Goal: Information Seeking & Learning: Learn about a topic

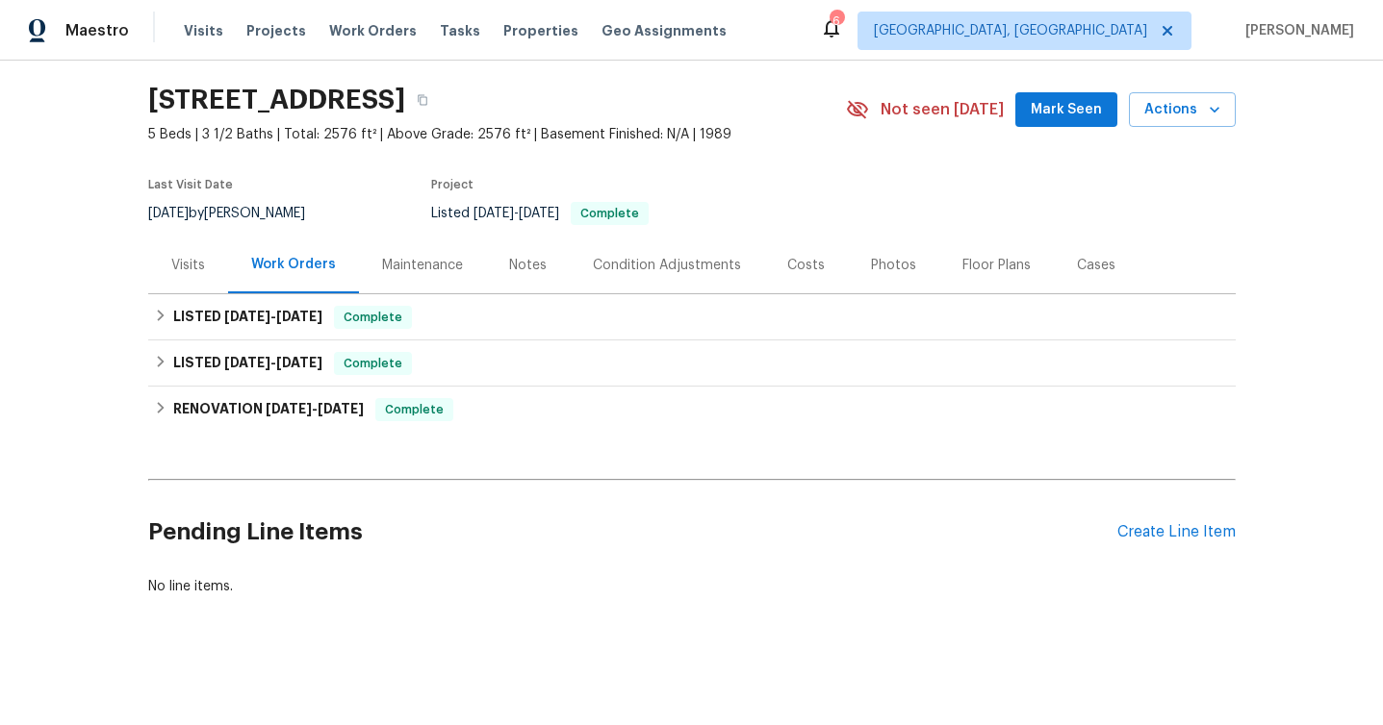
scroll to position [57, 0]
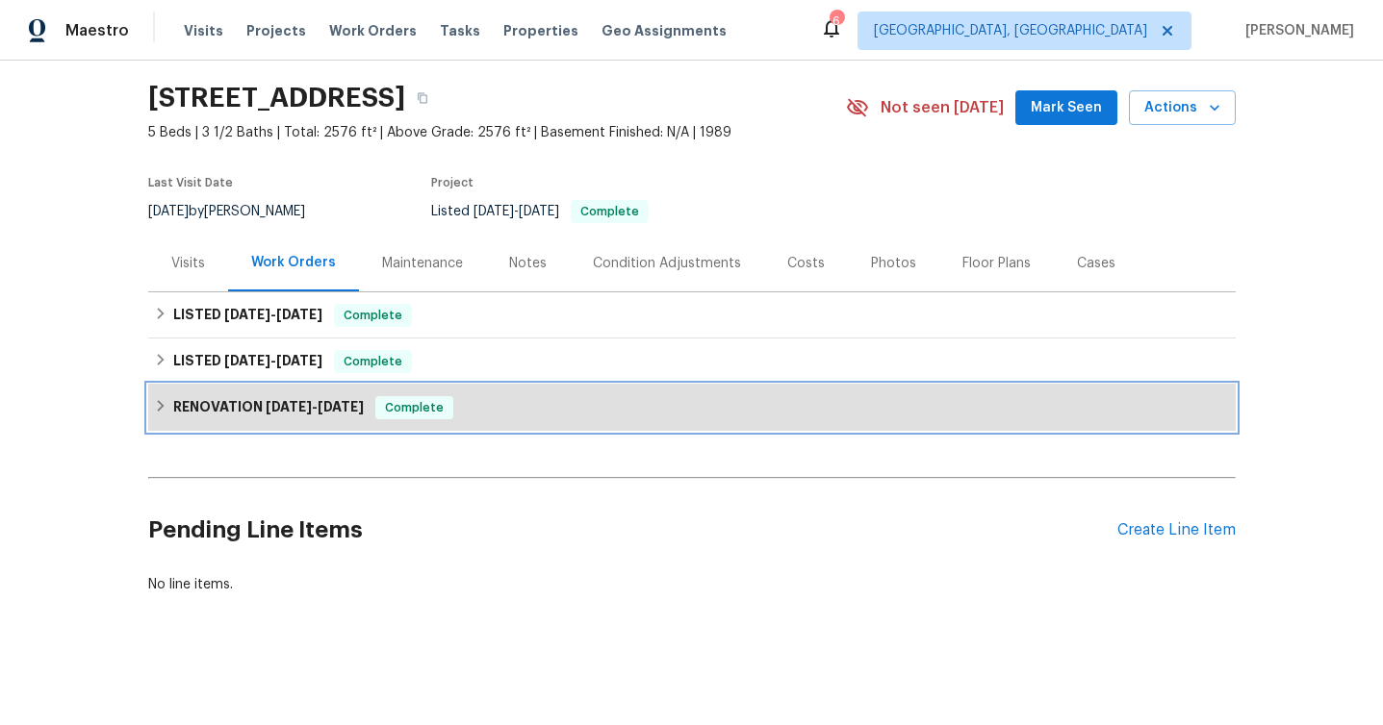
click at [310, 411] on span "6/9/25 - 7/12/25" at bounding box center [315, 406] width 98 height 13
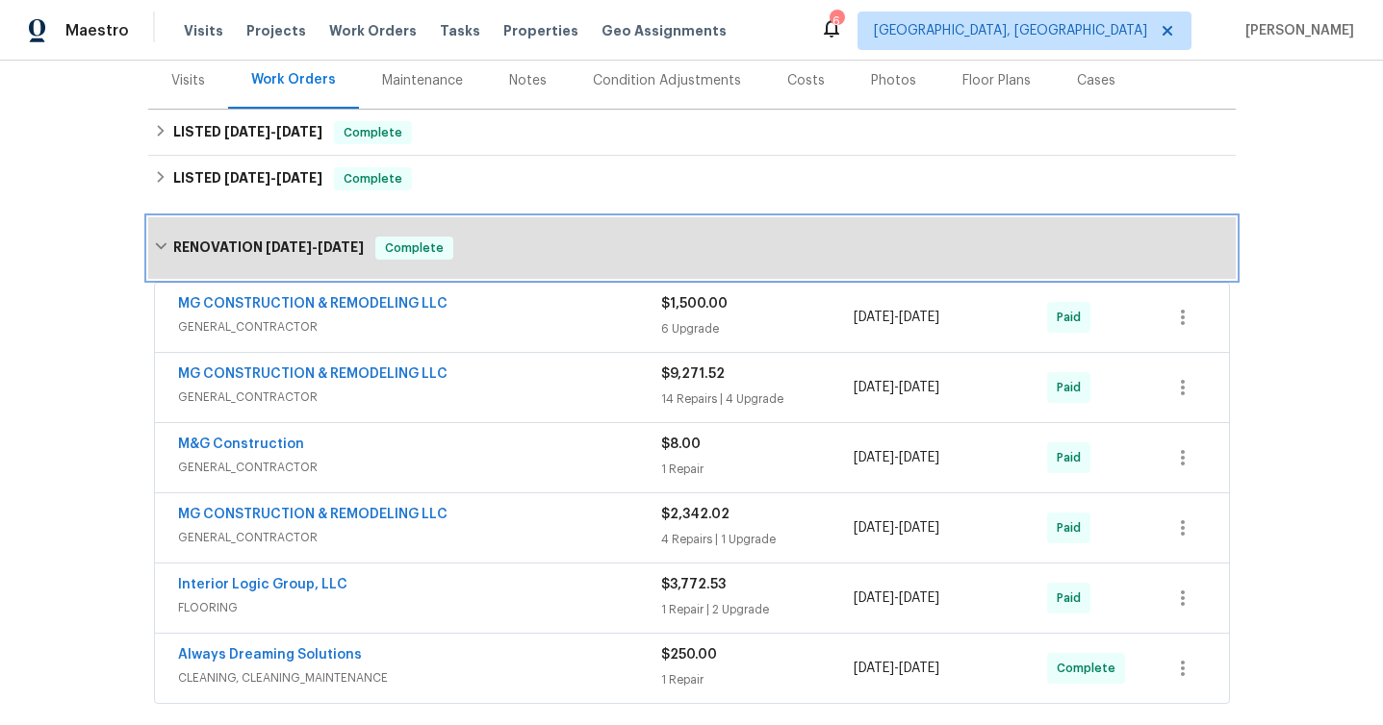
scroll to position [448, 0]
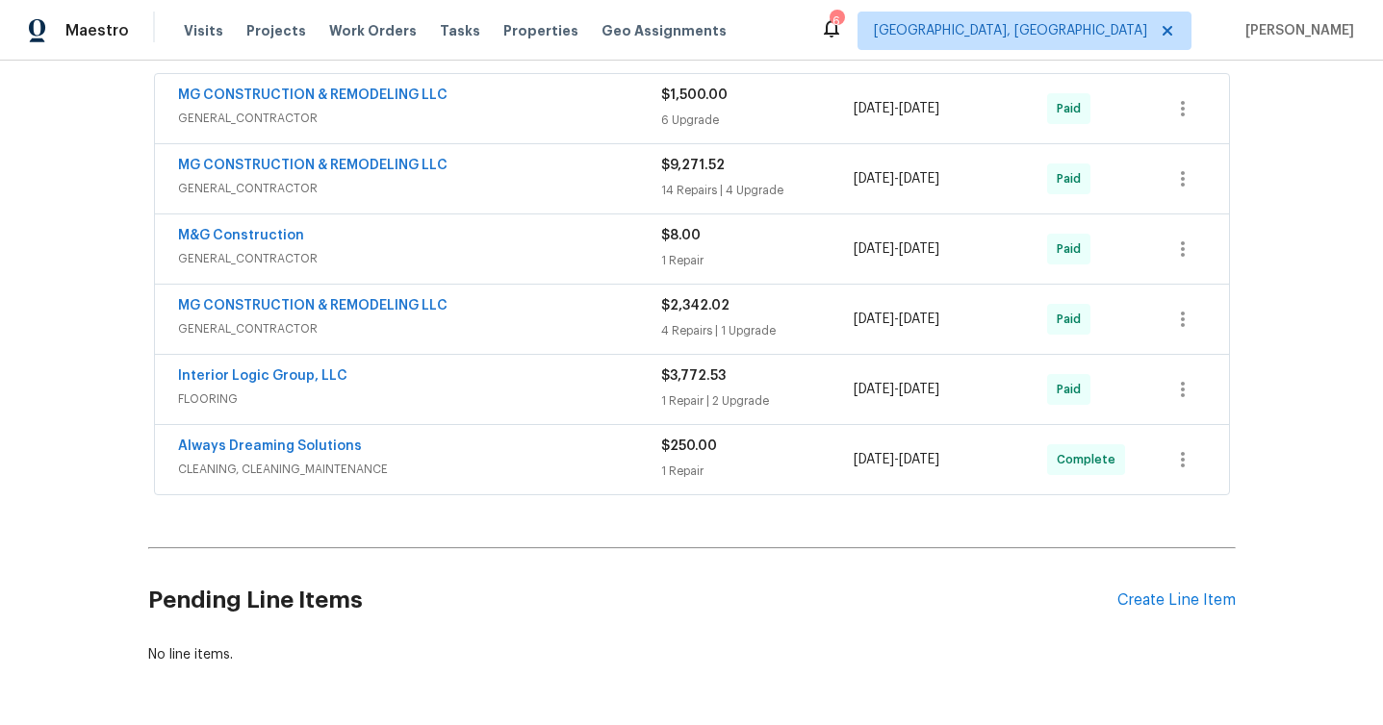
click at [516, 461] on span "CLEANING, CLEANING_MAINTENANCE" at bounding box center [419, 469] width 483 height 19
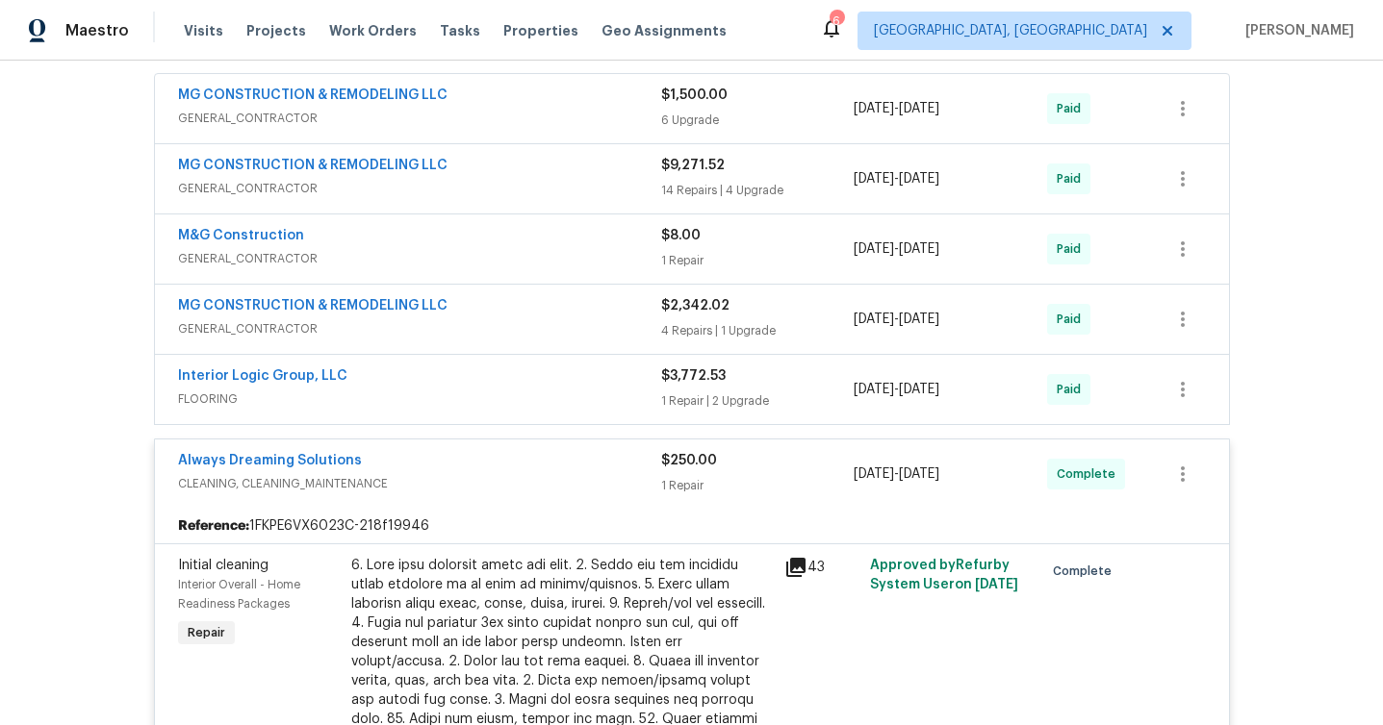
click at [525, 383] on div "Interior Logic Group, LLC" at bounding box center [419, 378] width 483 height 23
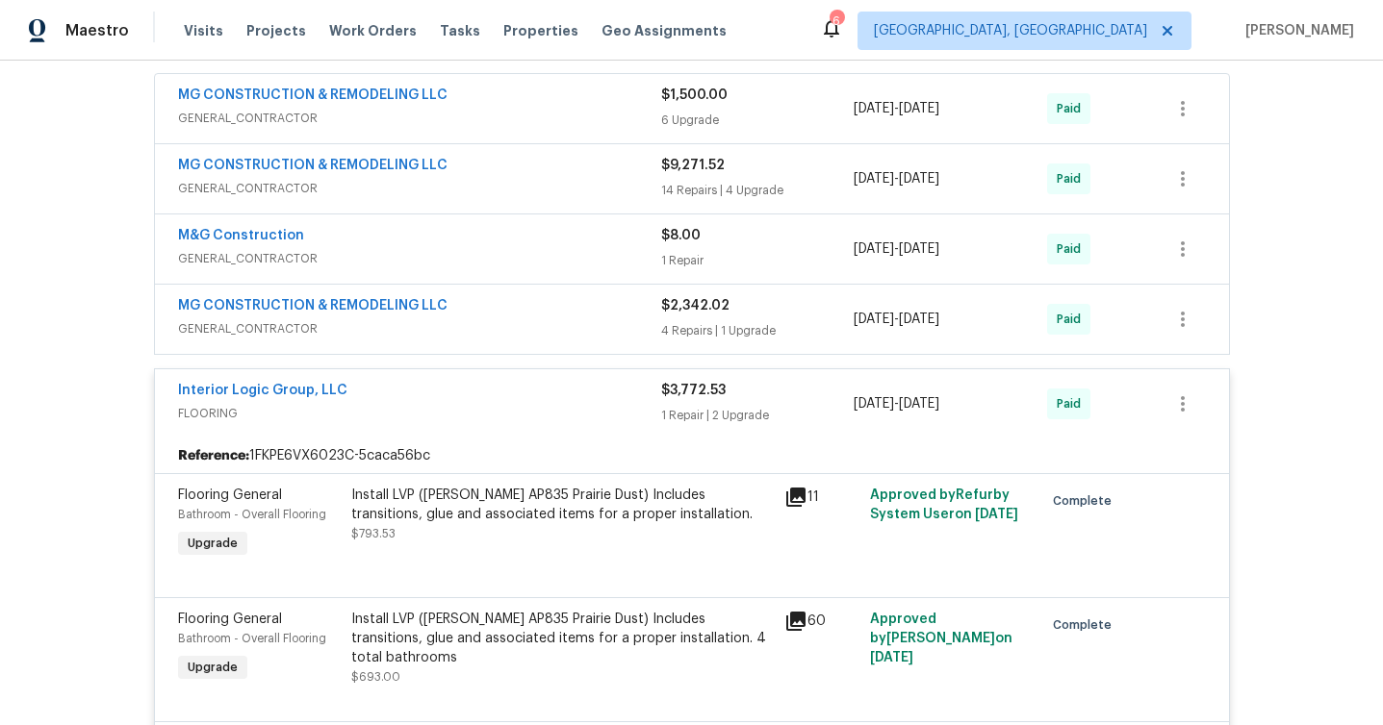
click at [561, 315] on div "MG CONSTRUCTION & REMODELING LLC" at bounding box center [419, 307] width 483 height 23
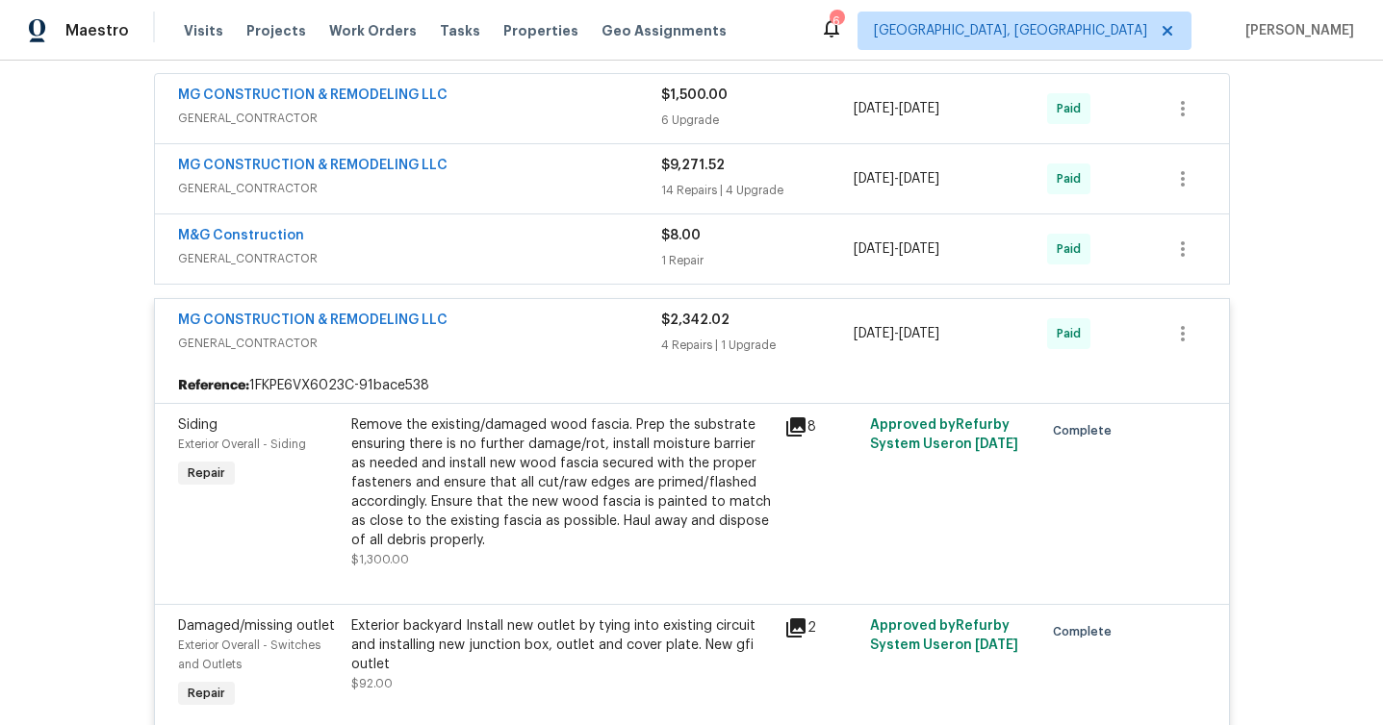
click at [553, 249] on span "GENERAL_CONTRACTOR" at bounding box center [419, 258] width 483 height 19
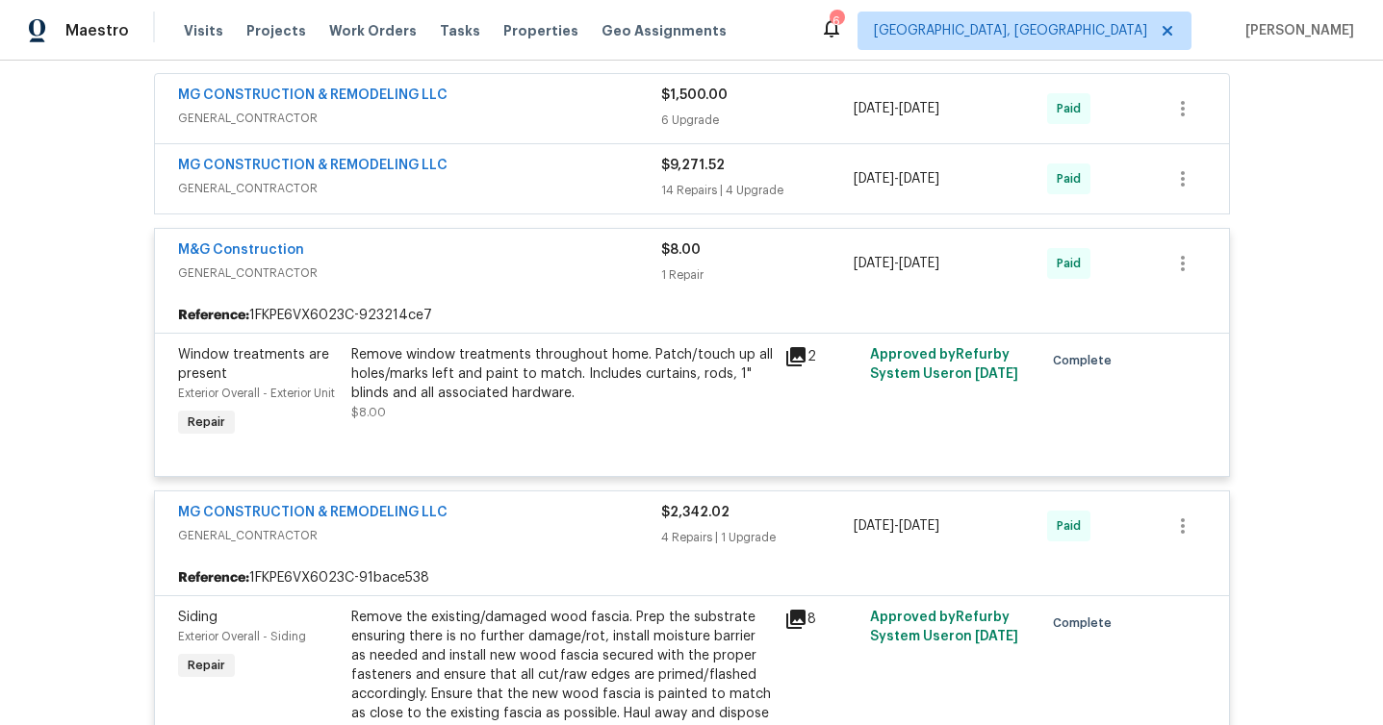
click at [561, 188] on span "GENERAL_CONTRACTOR" at bounding box center [419, 188] width 483 height 19
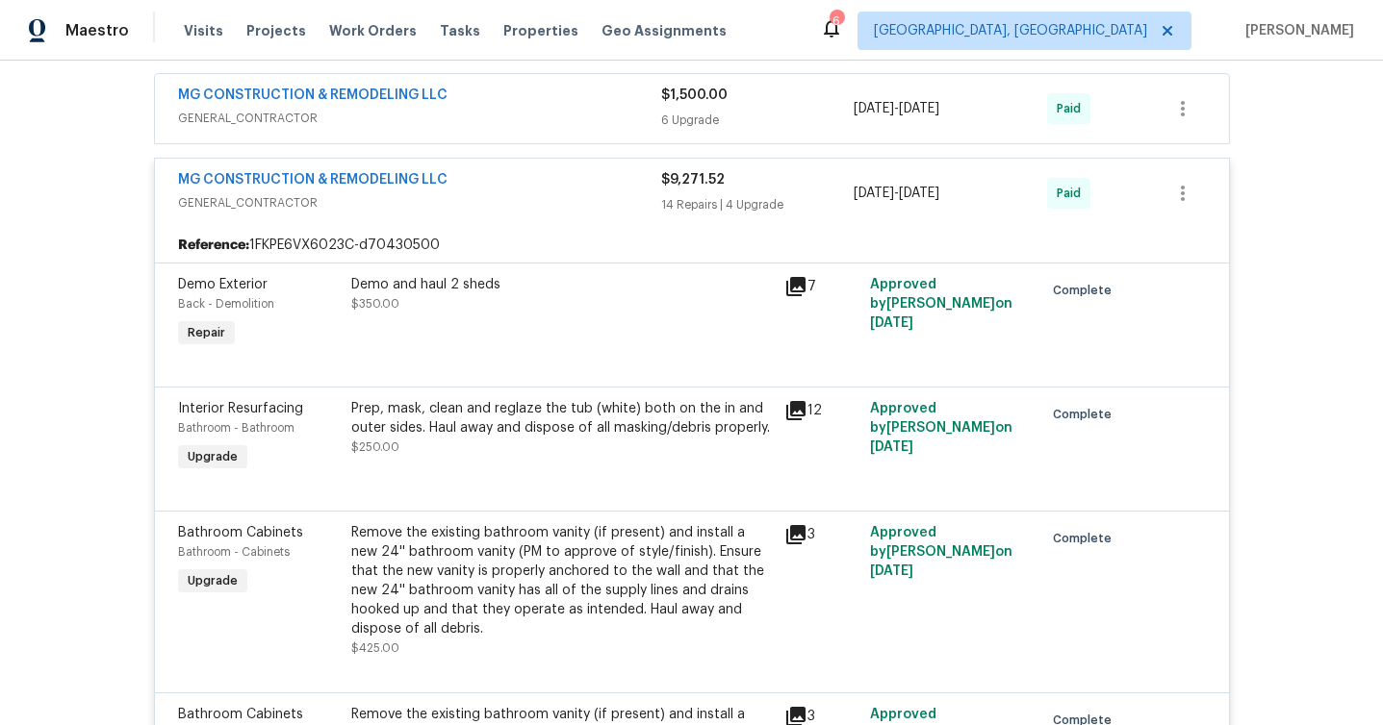
click at [544, 118] on span "GENERAL_CONTRACTOR" at bounding box center [419, 118] width 483 height 19
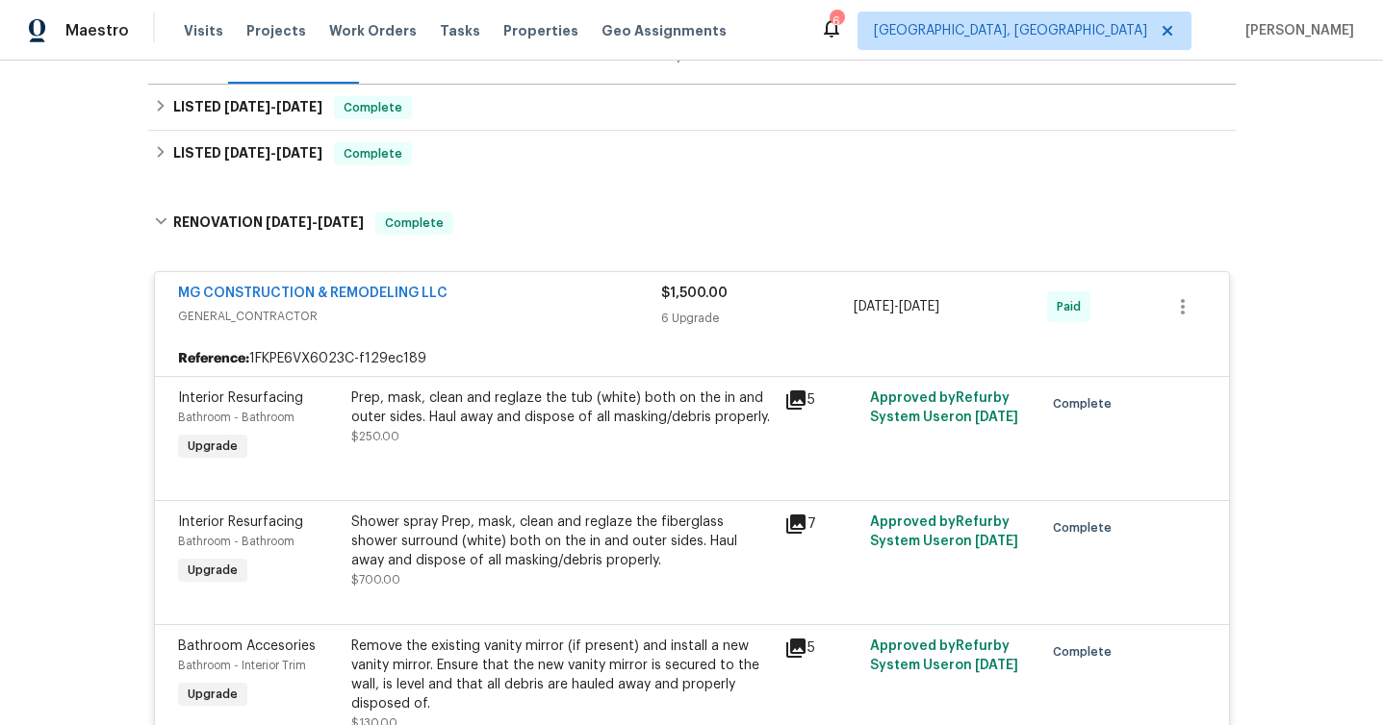
scroll to position [265, 0]
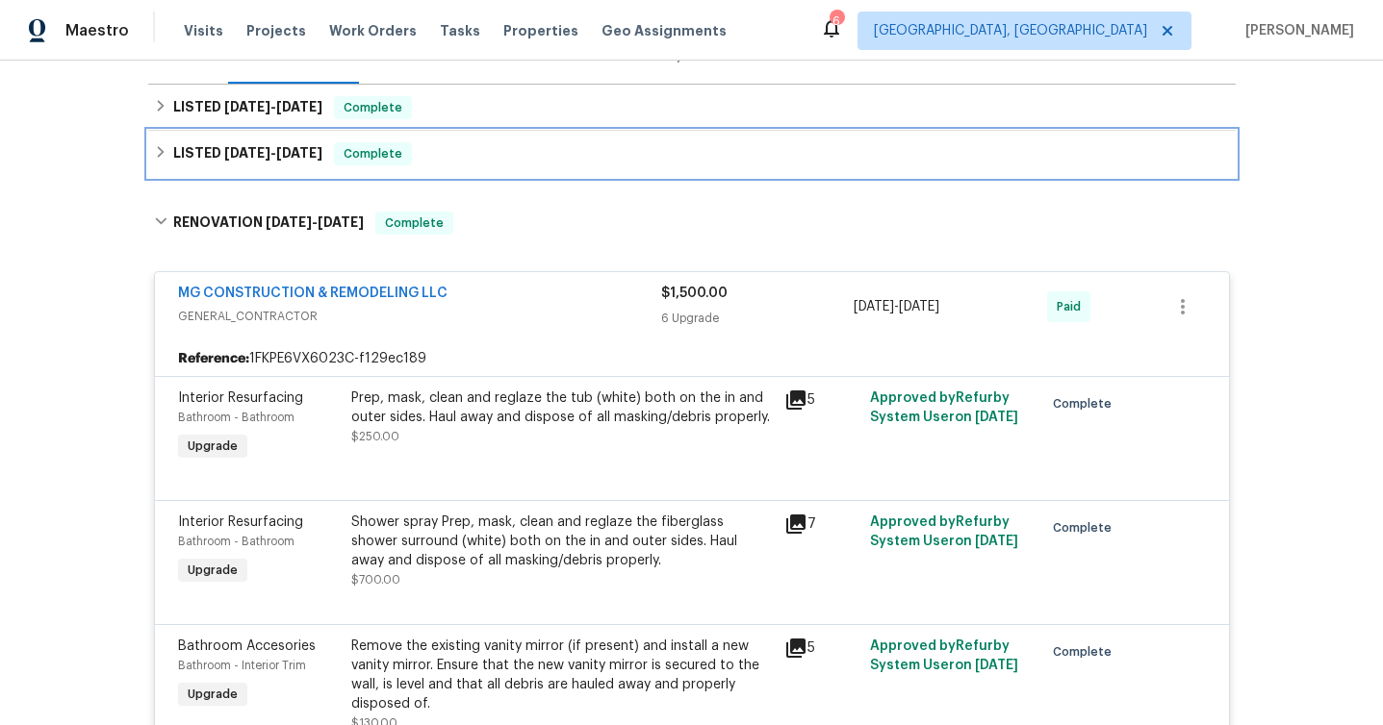
click at [512, 155] on div "LISTED 7/15/25 - 7/16/25 Complete" at bounding box center [692, 153] width 1076 height 23
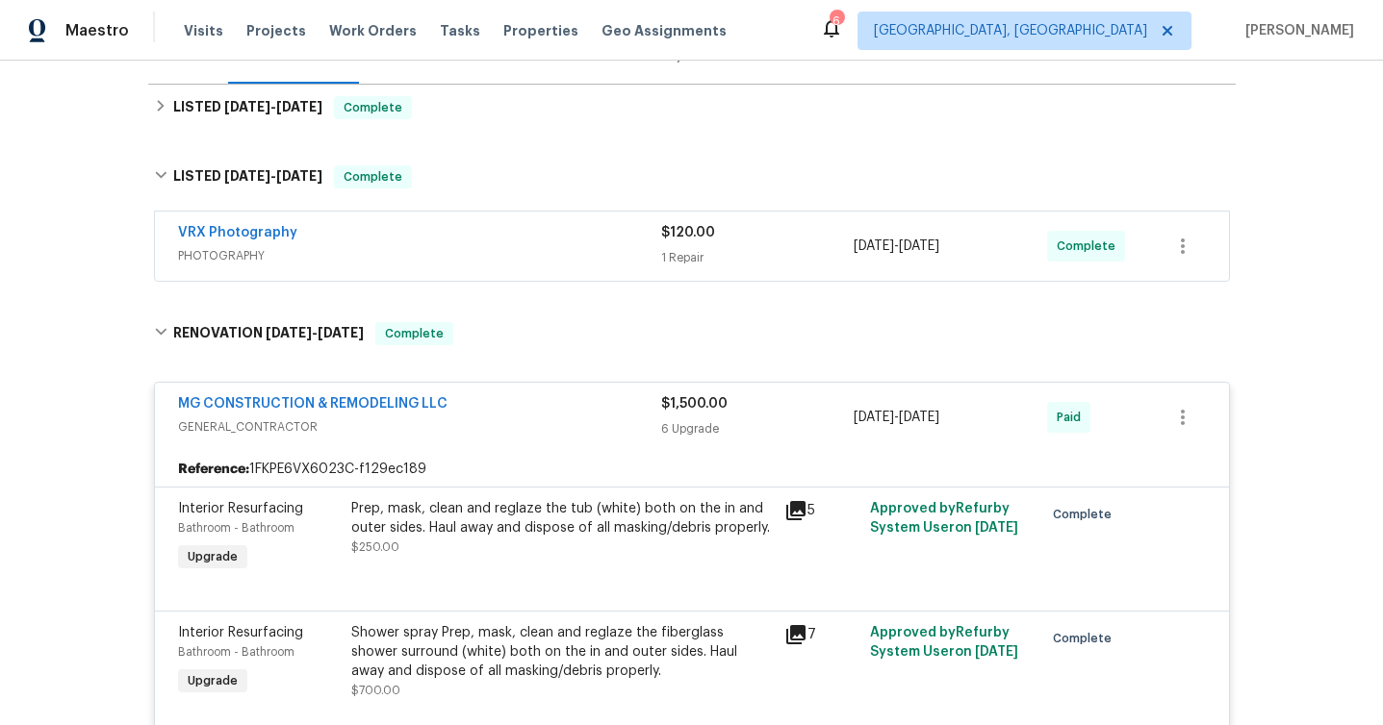
click at [501, 259] on span "PHOTOGRAPHY" at bounding box center [419, 255] width 483 height 19
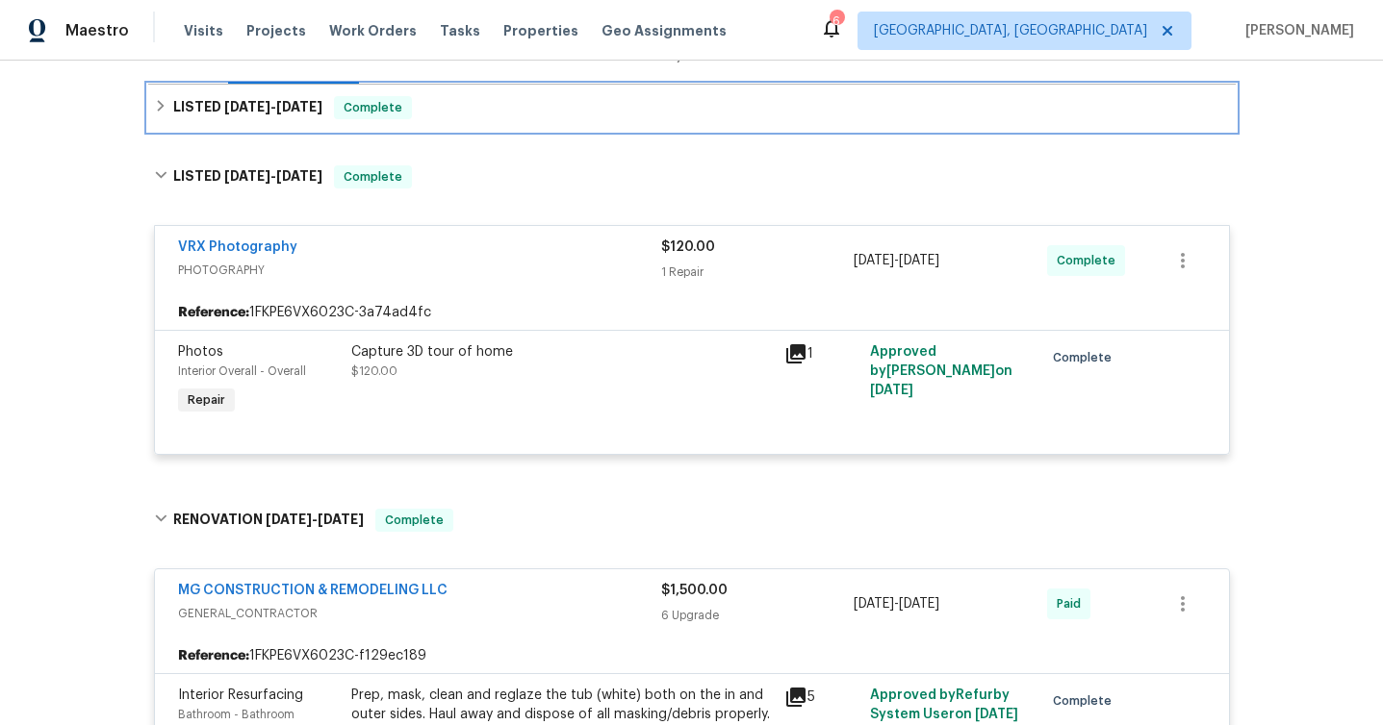
click at [535, 115] on div "LISTED 7/28/25 - 7/28/25 Complete" at bounding box center [692, 107] width 1076 height 23
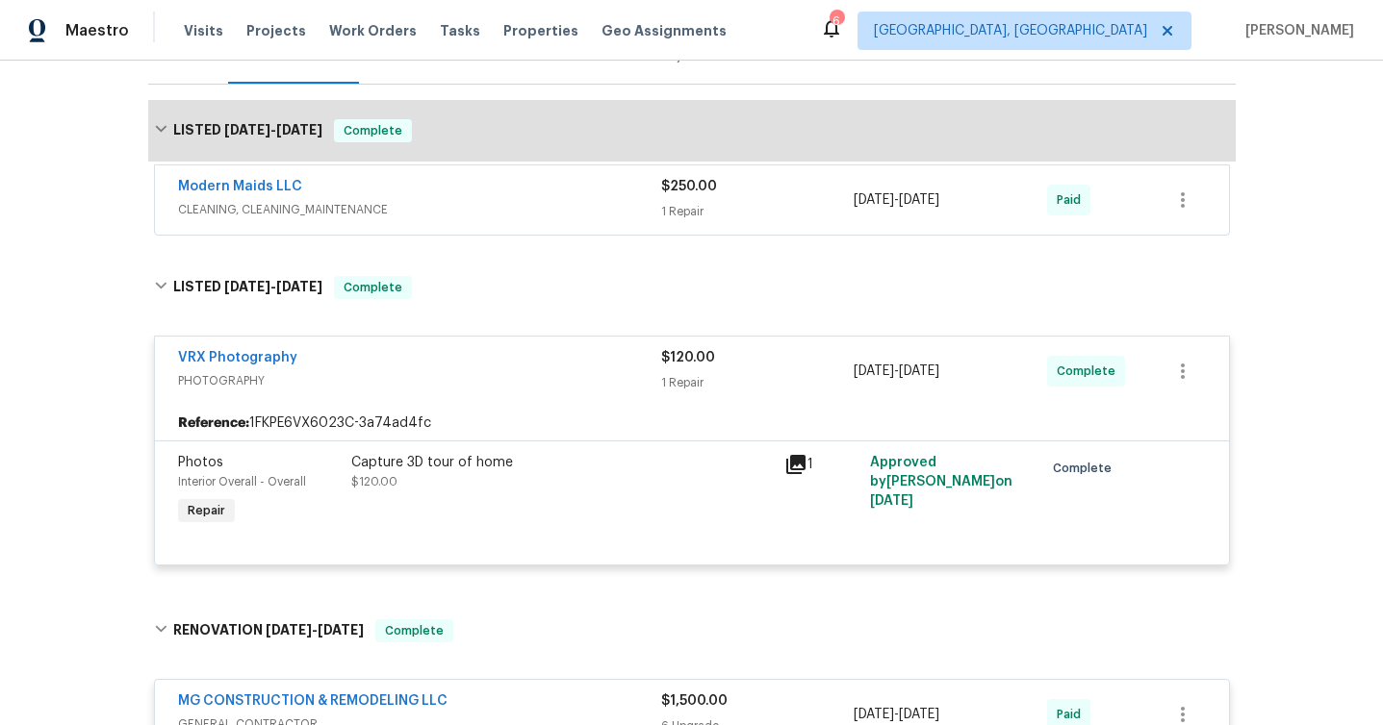
click at [511, 210] on span "CLEANING, CLEANING_MAINTENANCE" at bounding box center [419, 209] width 483 height 19
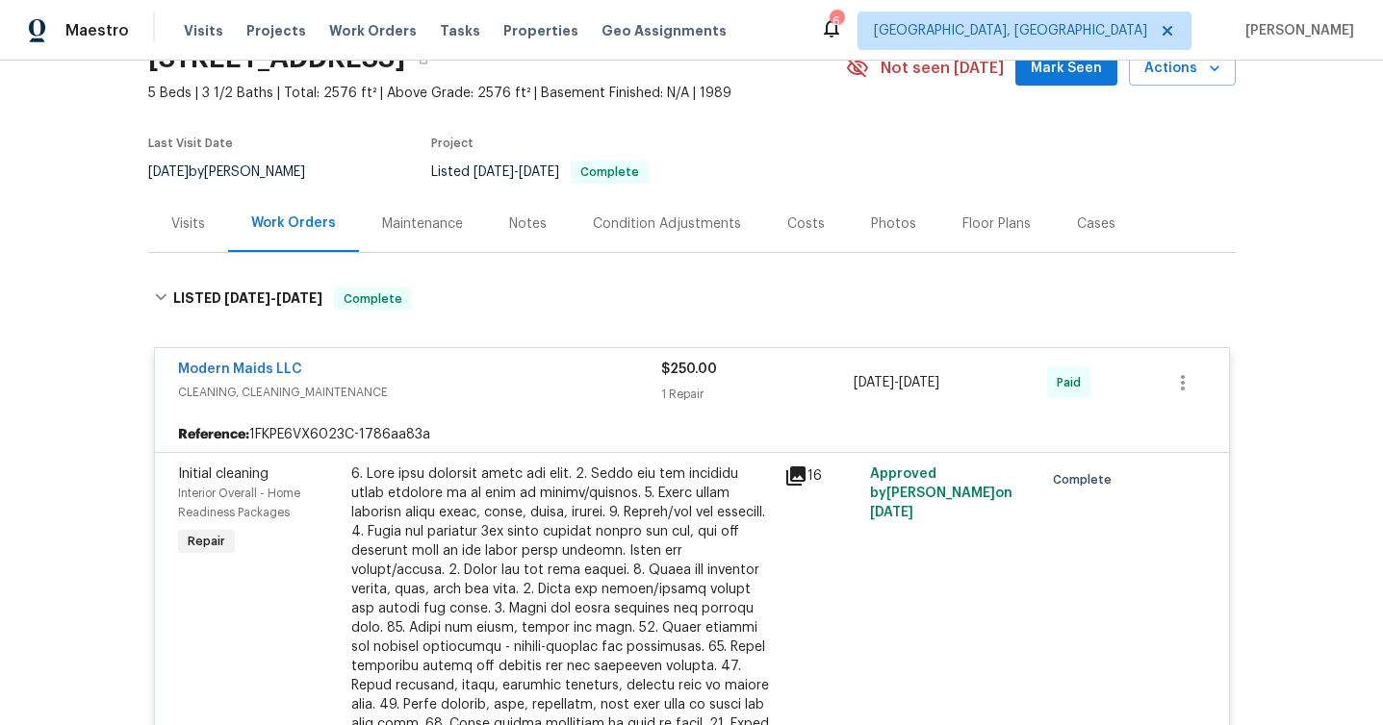
scroll to position [239, 0]
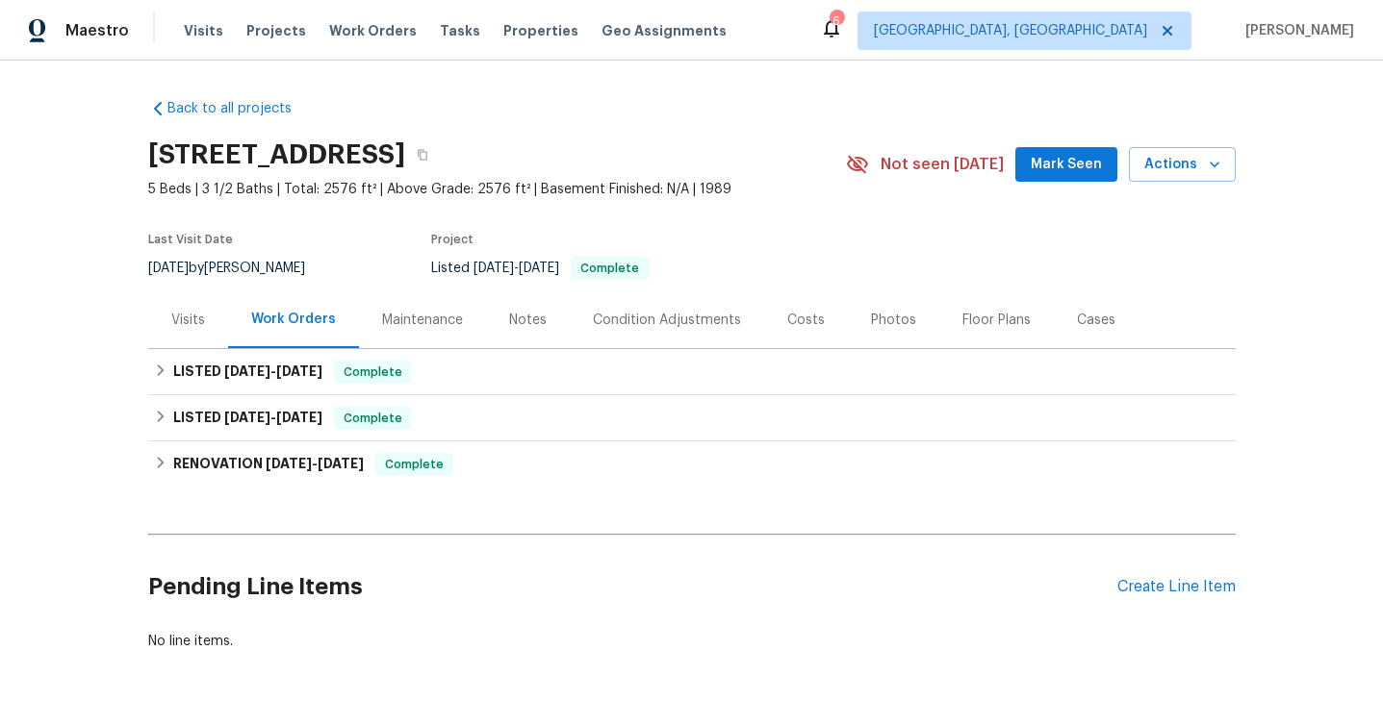
click at [628, 330] on div "Condition Adjustments" at bounding box center [667, 320] width 194 height 57
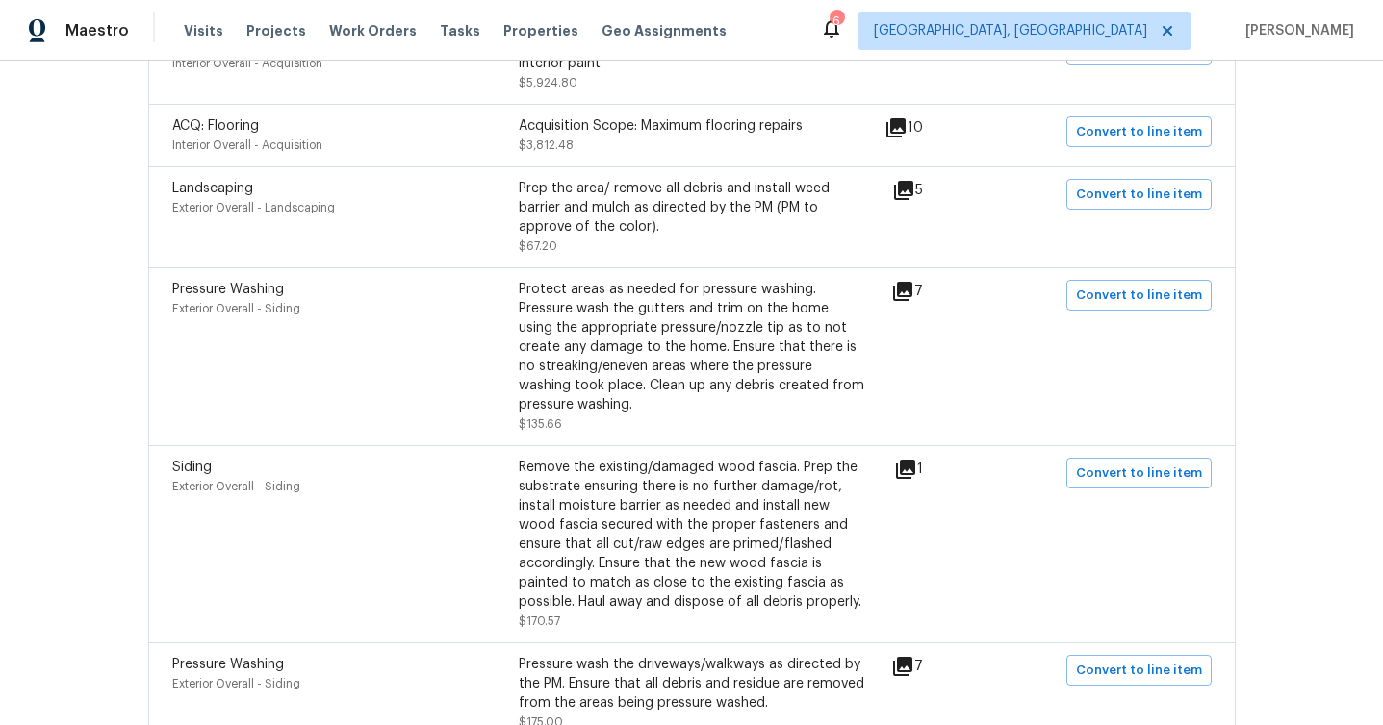
scroll to position [1155, 0]
click at [910, 281] on icon at bounding box center [902, 290] width 19 height 19
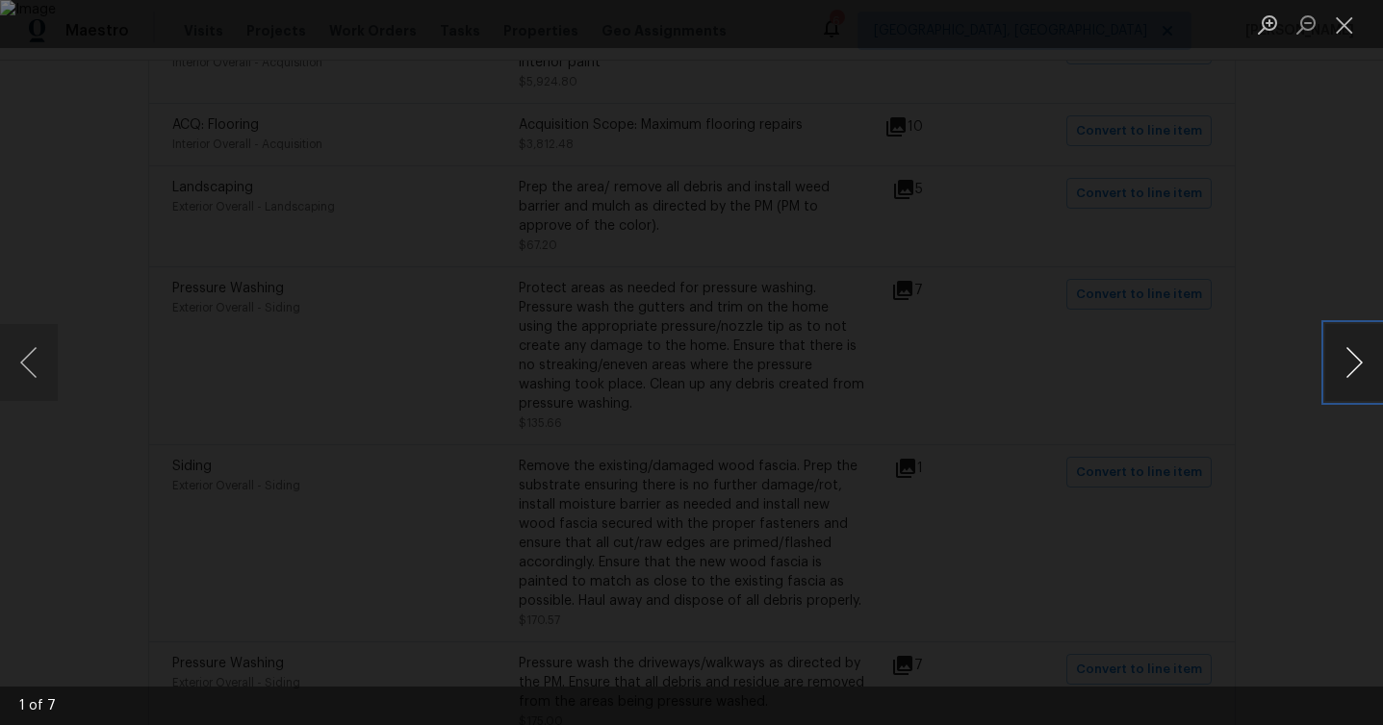
click at [1365, 361] on button "Next image" at bounding box center [1354, 362] width 58 height 77
click at [1364, 360] on button "Next image" at bounding box center [1354, 362] width 58 height 77
click at [1365, 361] on button "Next image" at bounding box center [1354, 362] width 58 height 77
click at [1366, 361] on button "Next image" at bounding box center [1354, 362] width 58 height 77
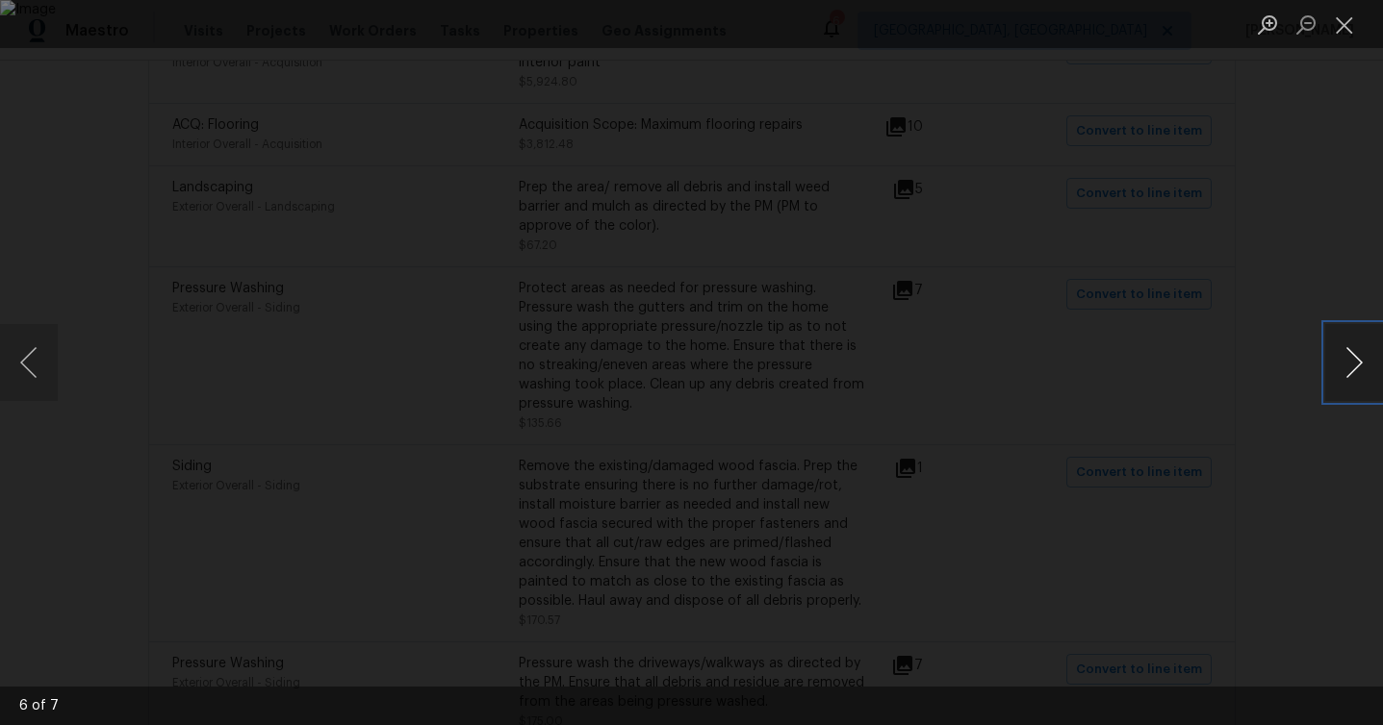
click at [1366, 361] on button "Next image" at bounding box center [1354, 362] width 58 height 77
click at [1337, 509] on div "Lightbox" at bounding box center [691, 362] width 1383 height 725
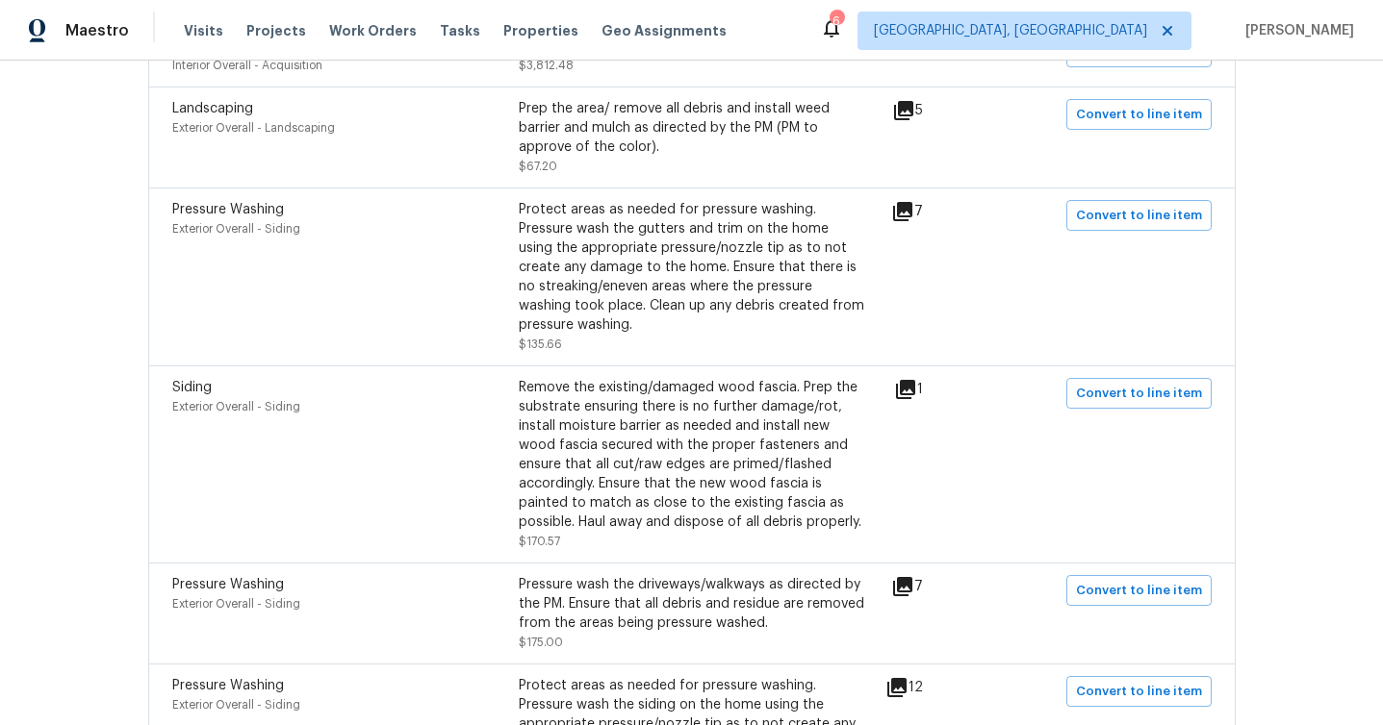
scroll to position [1232, 0]
click at [892, 388] on div "Siding Exterior Overall - Siding Remove the existing/damaged wood fascia. Prep …" at bounding box center [533, 465] width 722 height 173
click at [894, 387] on div "Siding Exterior Overall - Siding Remove the existing/damaged wood fascia. Prep …" at bounding box center [533, 465] width 722 height 173
click at [905, 385] on icon at bounding box center [905, 390] width 19 height 19
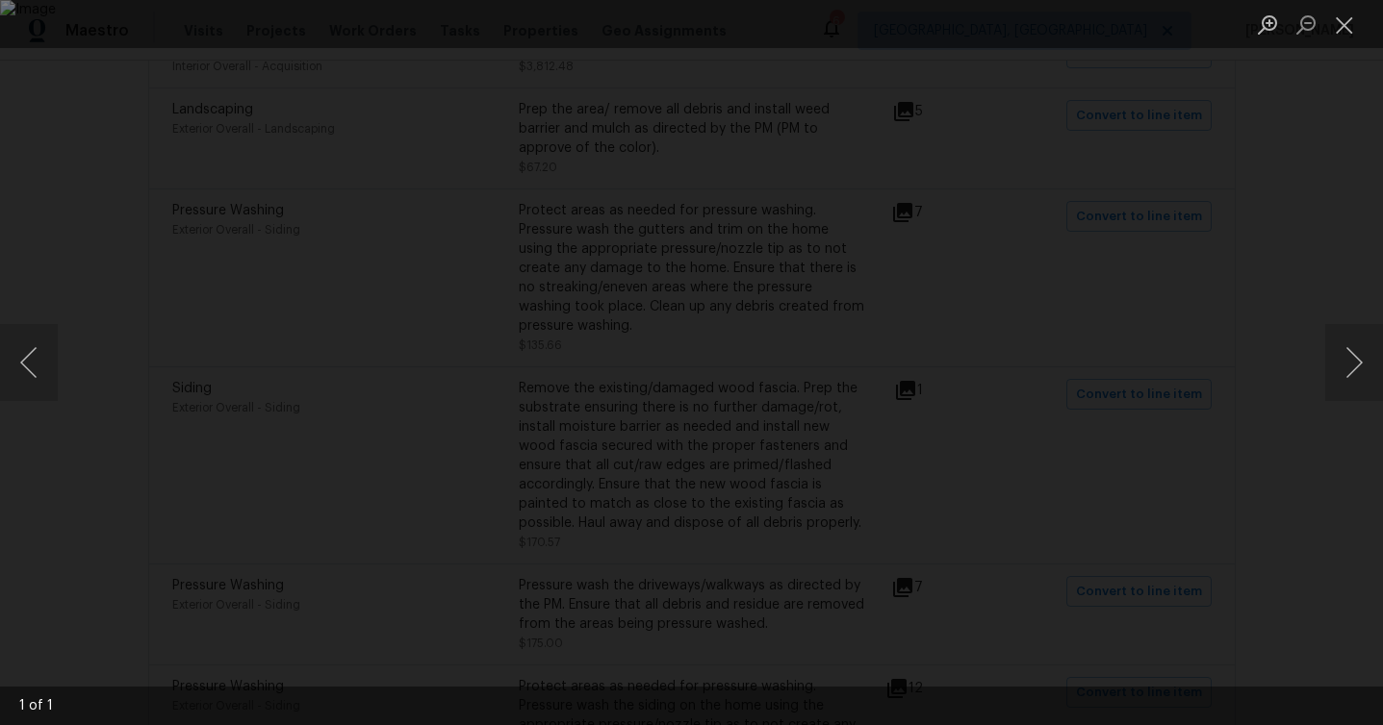
click at [1324, 522] on div "Lightbox" at bounding box center [691, 362] width 1383 height 725
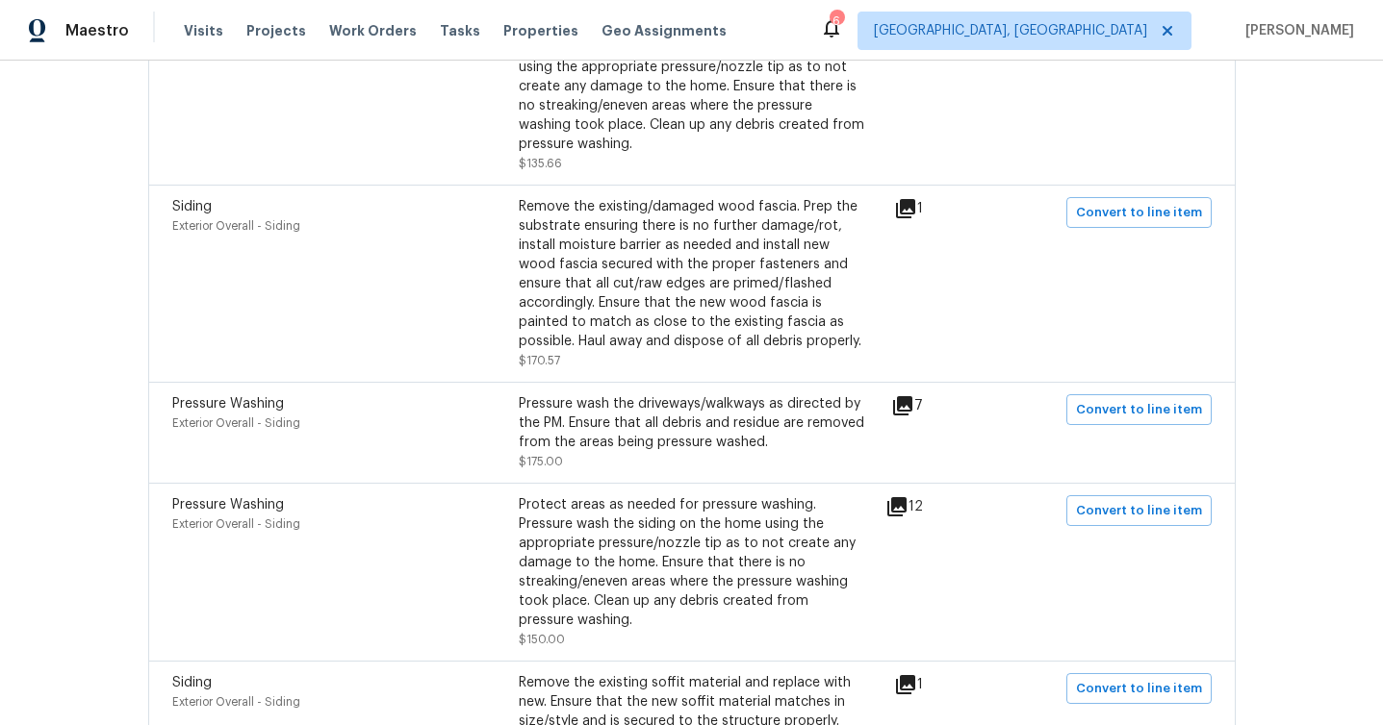
scroll to position [1456, 0]
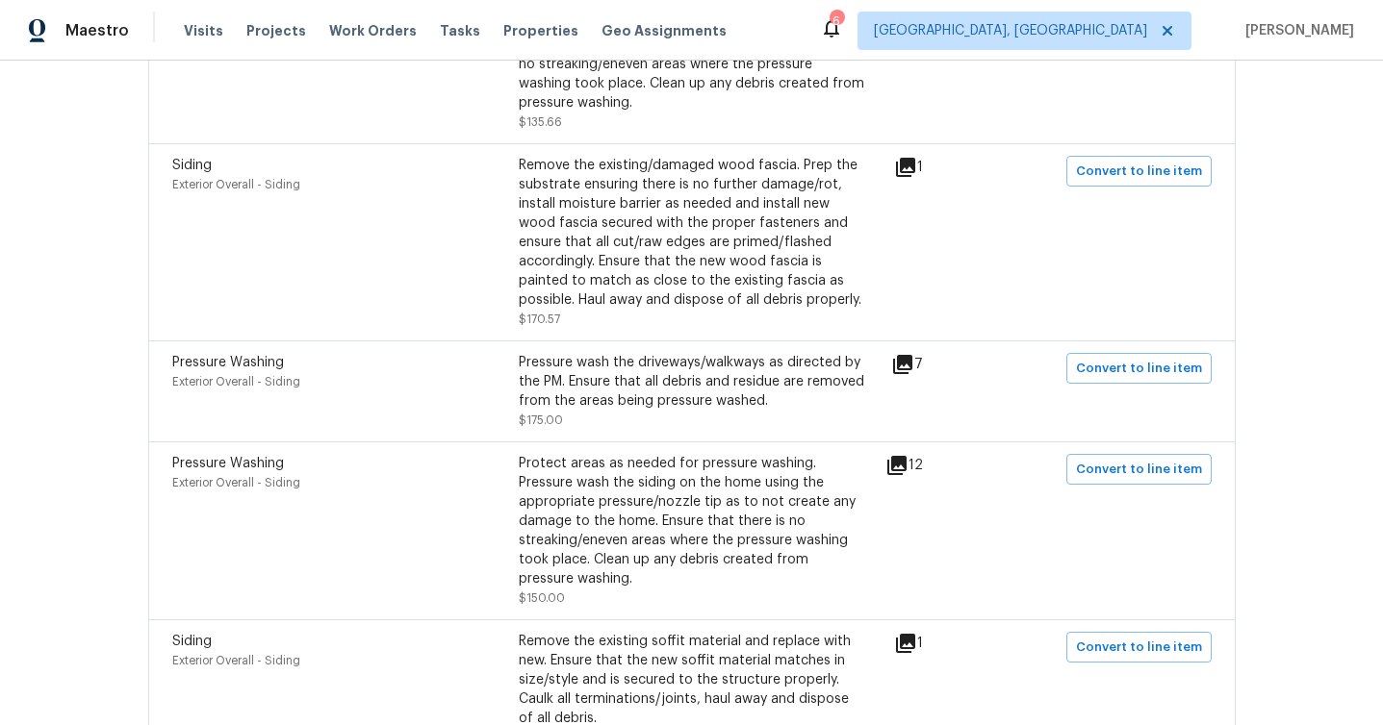
click at [908, 355] on icon at bounding box center [902, 364] width 19 height 19
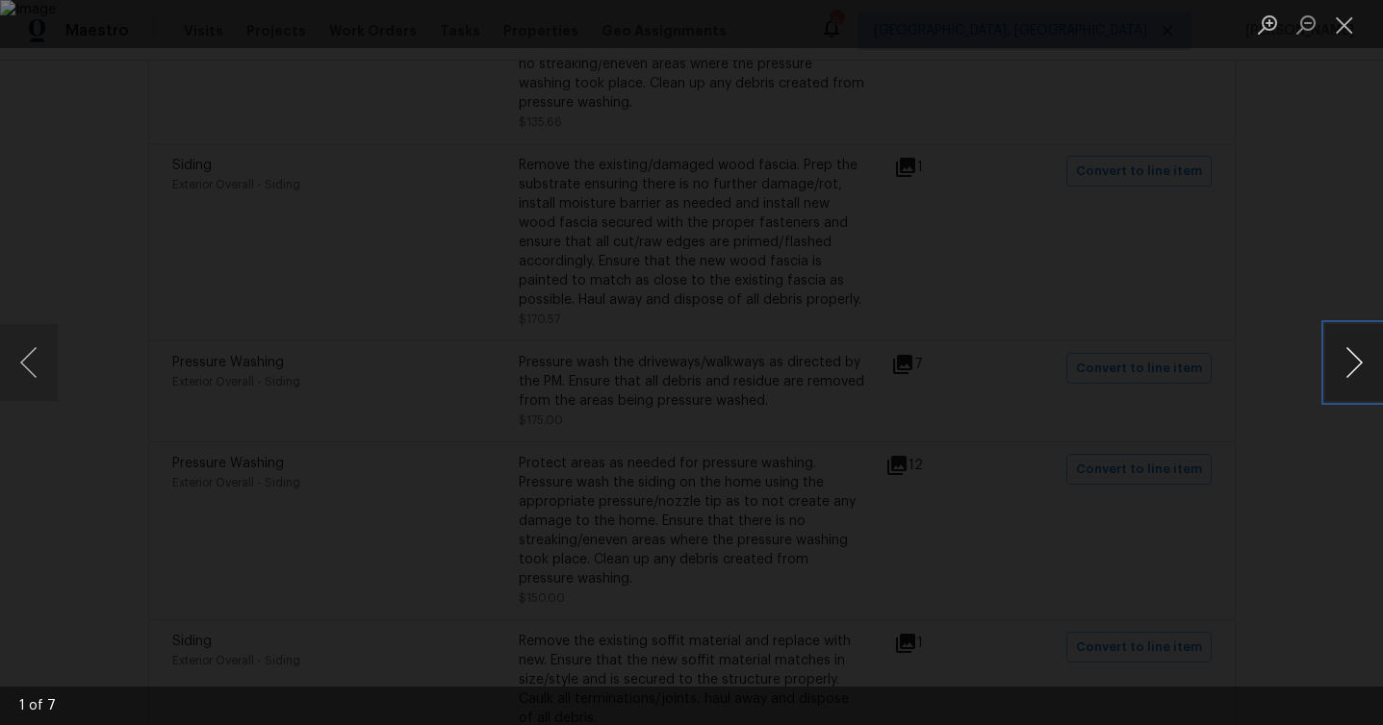
click at [1374, 364] on button "Next image" at bounding box center [1354, 362] width 58 height 77
click at [1374, 363] on button "Next image" at bounding box center [1354, 362] width 58 height 77
click at [1371, 362] on button "Next image" at bounding box center [1354, 362] width 58 height 77
click at [1371, 364] on button "Next image" at bounding box center [1354, 362] width 58 height 77
click at [1371, 363] on button "Next image" at bounding box center [1354, 362] width 58 height 77
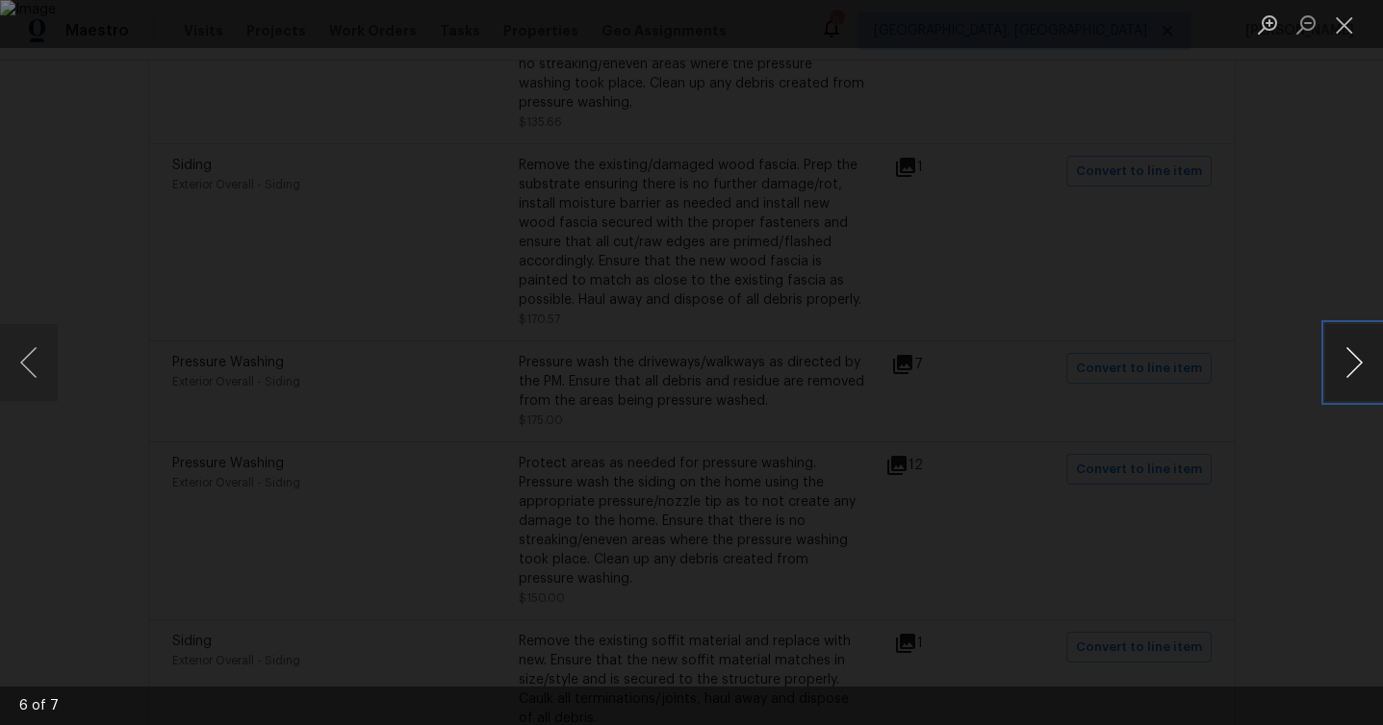
click at [1371, 363] on button "Next image" at bounding box center [1354, 362] width 58 height 77
click at [1333, 554] on div "Lightbox" at bounding box center [691, 362] width 1383 height 725
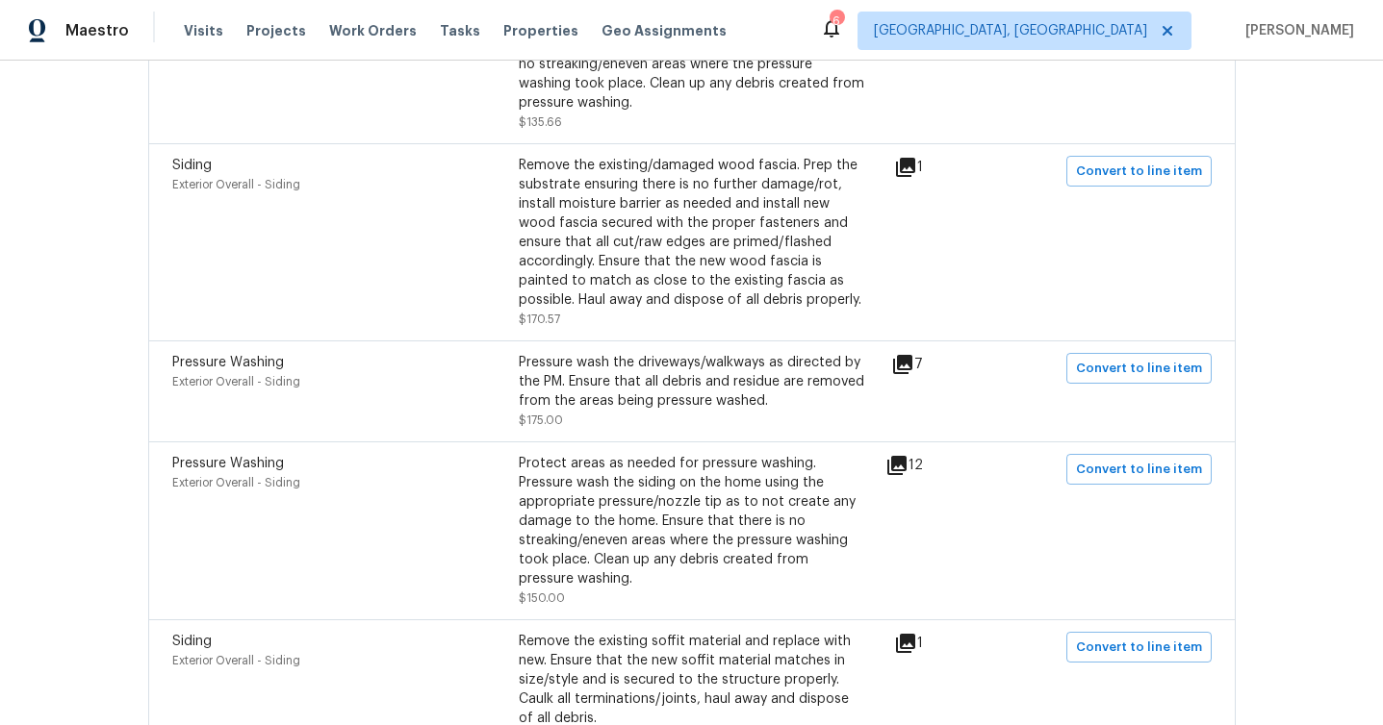
click at [907, 442] on div "Pressure Washing Exterior Overall - Siding Protect areas as needed for pressure…" at bounding box center [691, 531] width 1087 height 178
click at [906, 456] on icon at bounding box center [896, 465] width 19 height 19
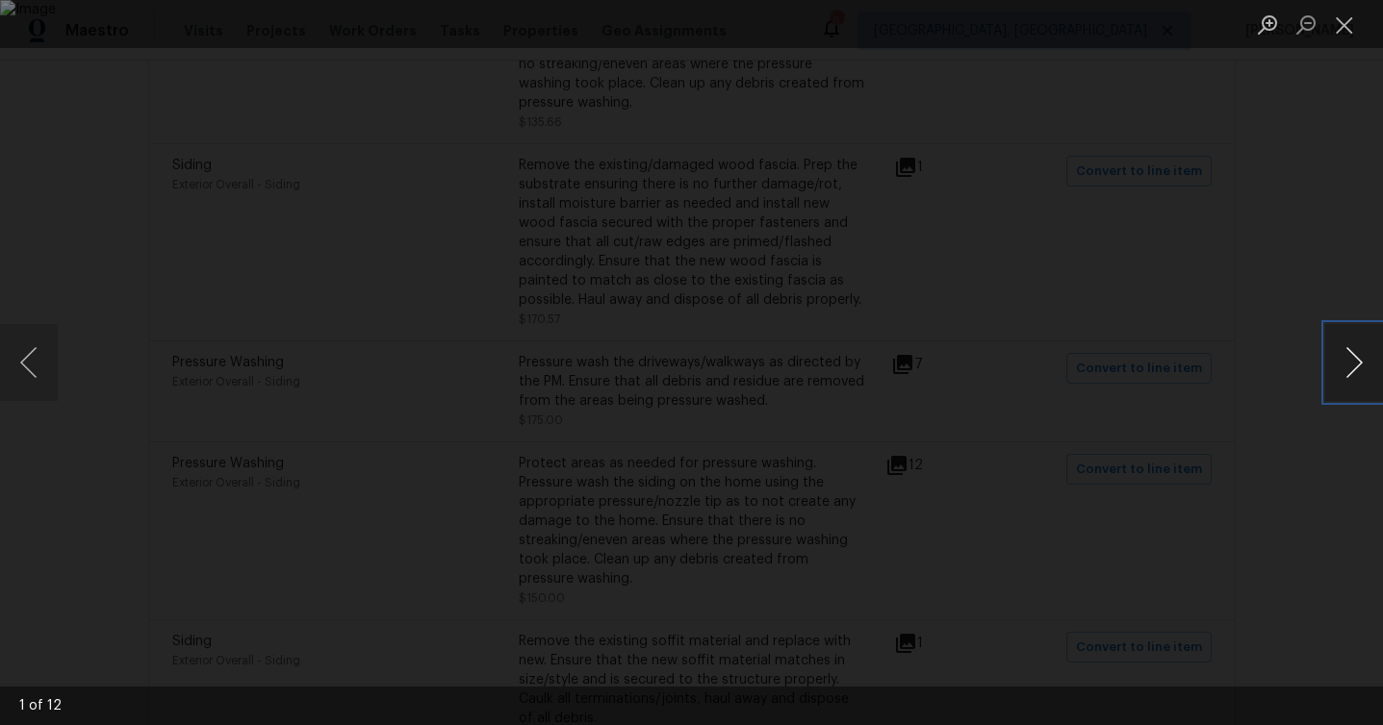
click at [1325, 353] on button "Next image" at bounding box center [1354, 362] width 58 height 77
click at [1353, 358] on button "Next image" at bounding box center [1354, 362] width 58 height 77
click at [1355, 359] on button "Next image" at bounding box center [1354, 362] width 58 height 77
click at [31, 363] on button "Previous image" at bounding box center [29, 362] width 58 height 77
click at [1366, 365] on button "Next image" at bounding box center [1354, 362] width 58 height 77
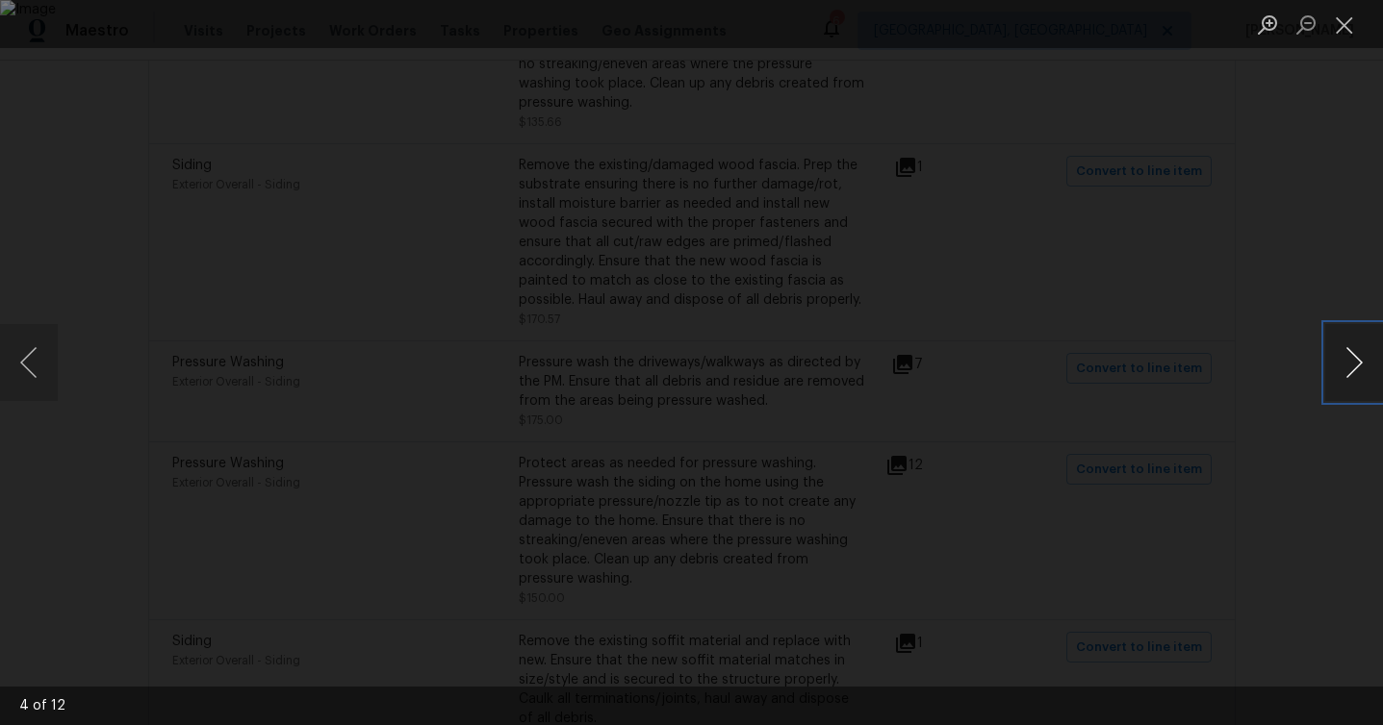
click at [1366, 367] on button "Next image" at bounding box center [1354, 362] width 58 height 77
click at [1367, 368] on button "Next image" at bounding box center [1354, 362] width 58 height 77
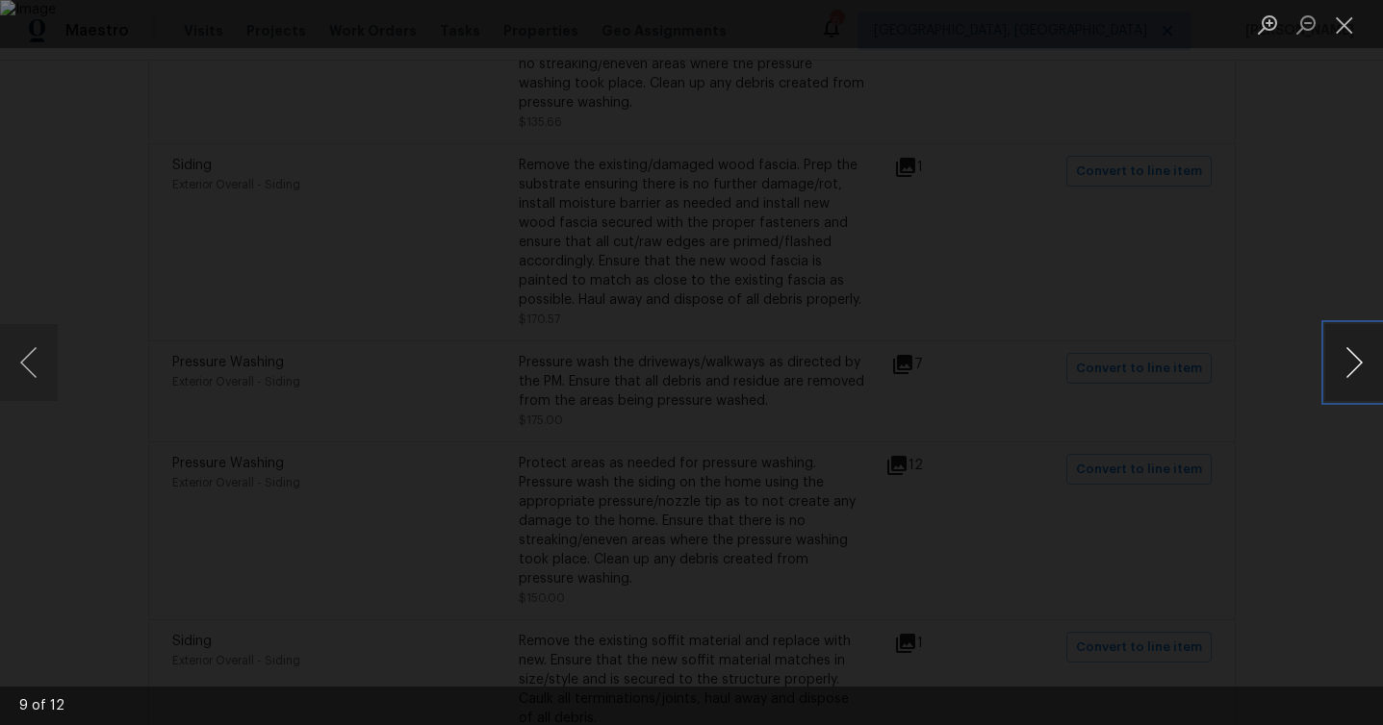
click at [1364, 366] on button "Next image" at bounding box center [1354, 362] width 58 height 77
click at [1363, 365] on button "Next image" at bounding box center [1354, 362] width 58 height 77
click at [1370, 481] on div "Lightbox" at bounding box center [691, 362] width 1383 height 725
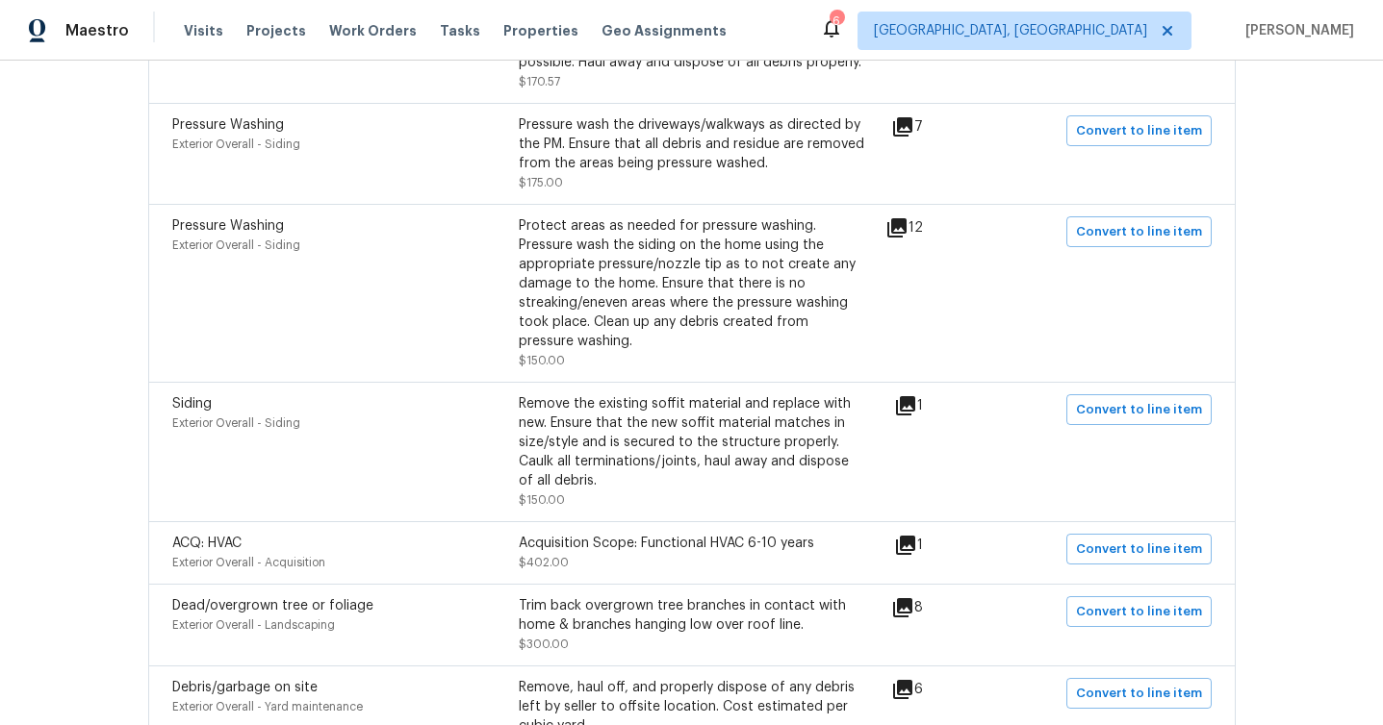
scroll to position [1713, 0]
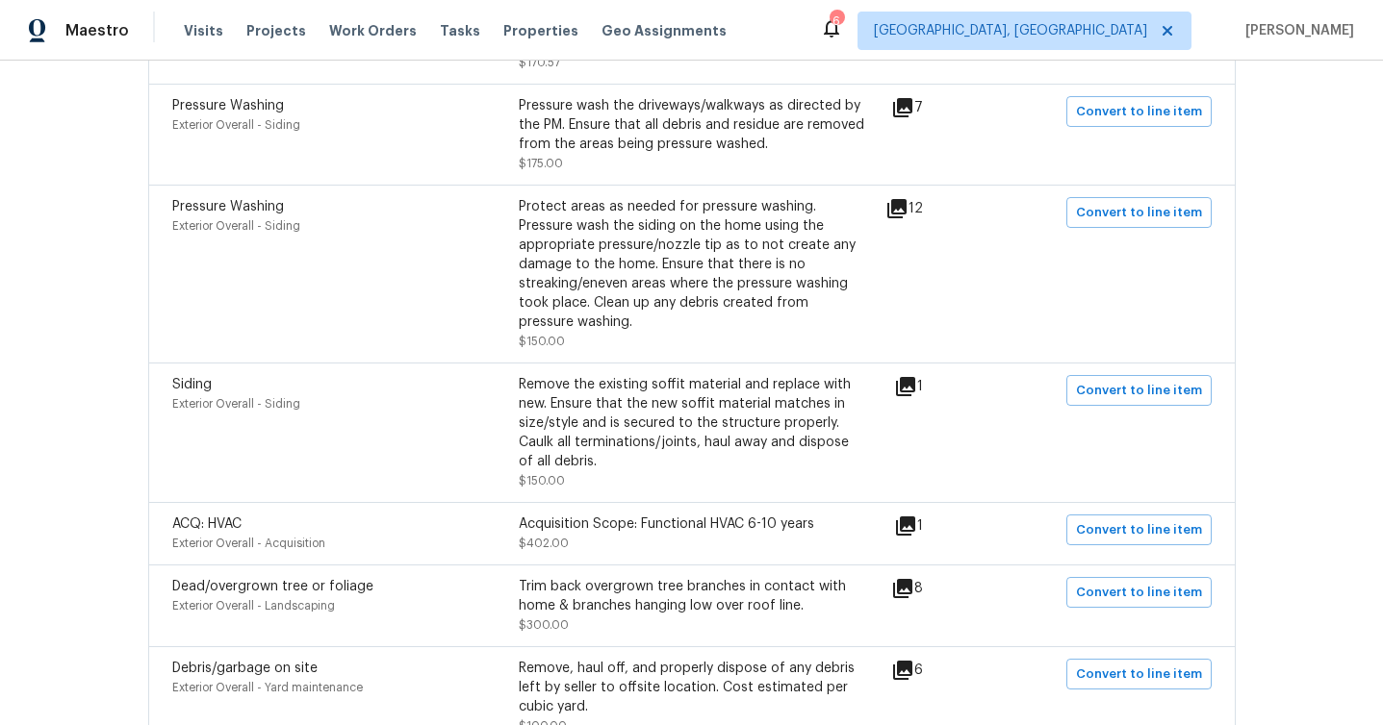
click at [907, 376] on icon at bounding box center [905, 386] width 23 height 23
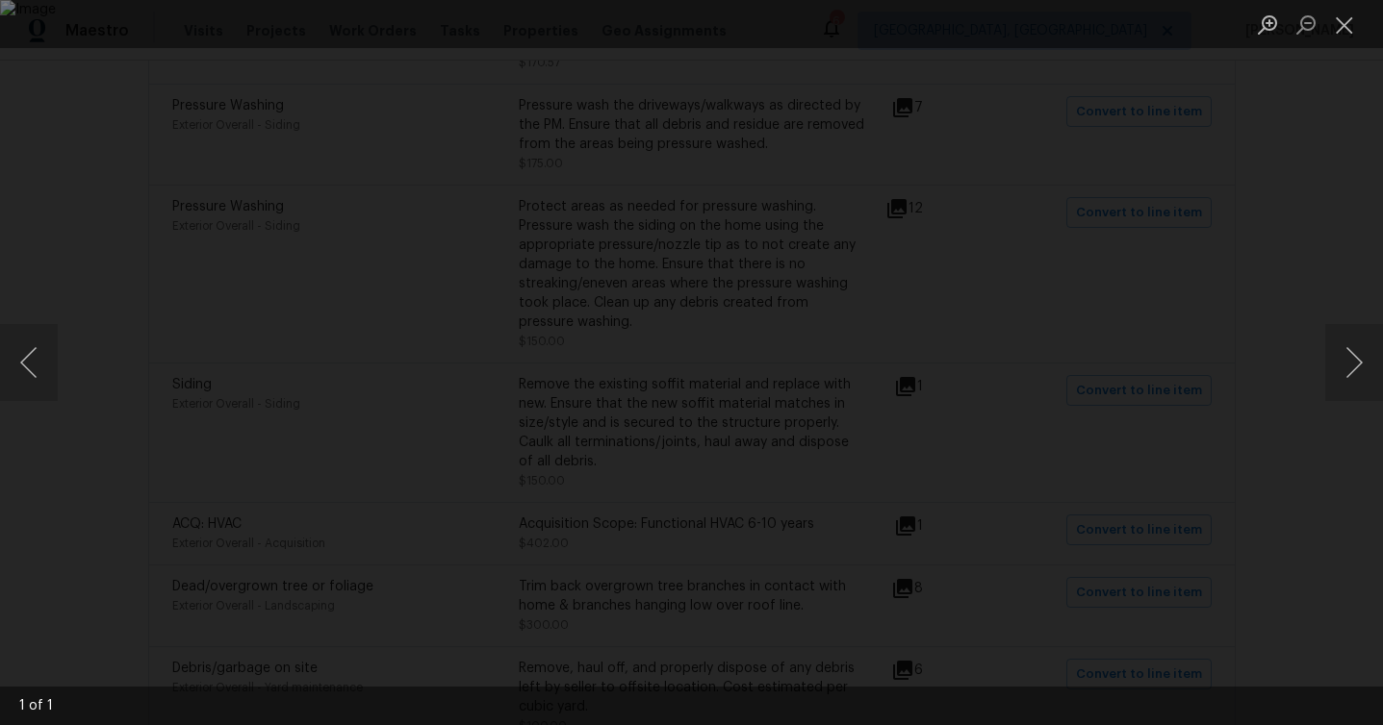
click at [1306, 224] on div "Lightbox" at bounding box center [691, 362] width 1383 height 725
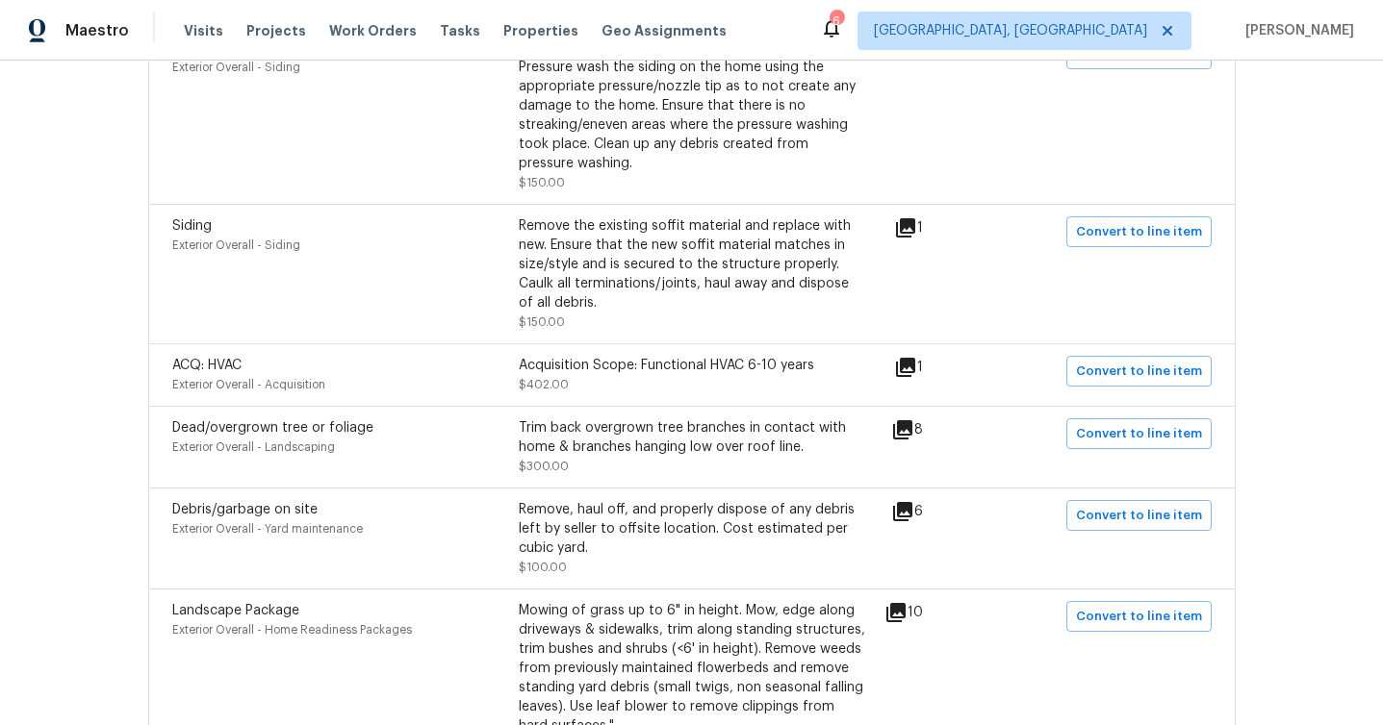
scroll to position [1880, 0]
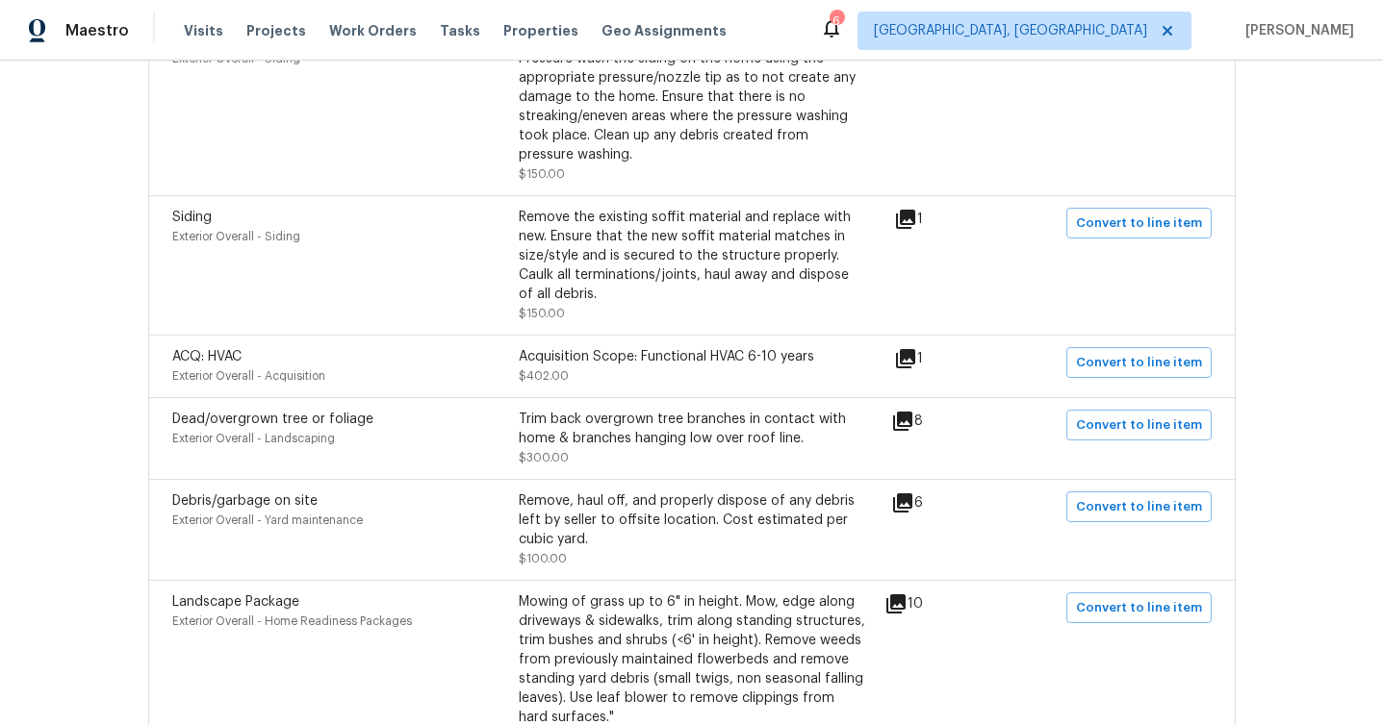
click at [912, 412] on icon at bounding box center [902, 421] width 19 height 19
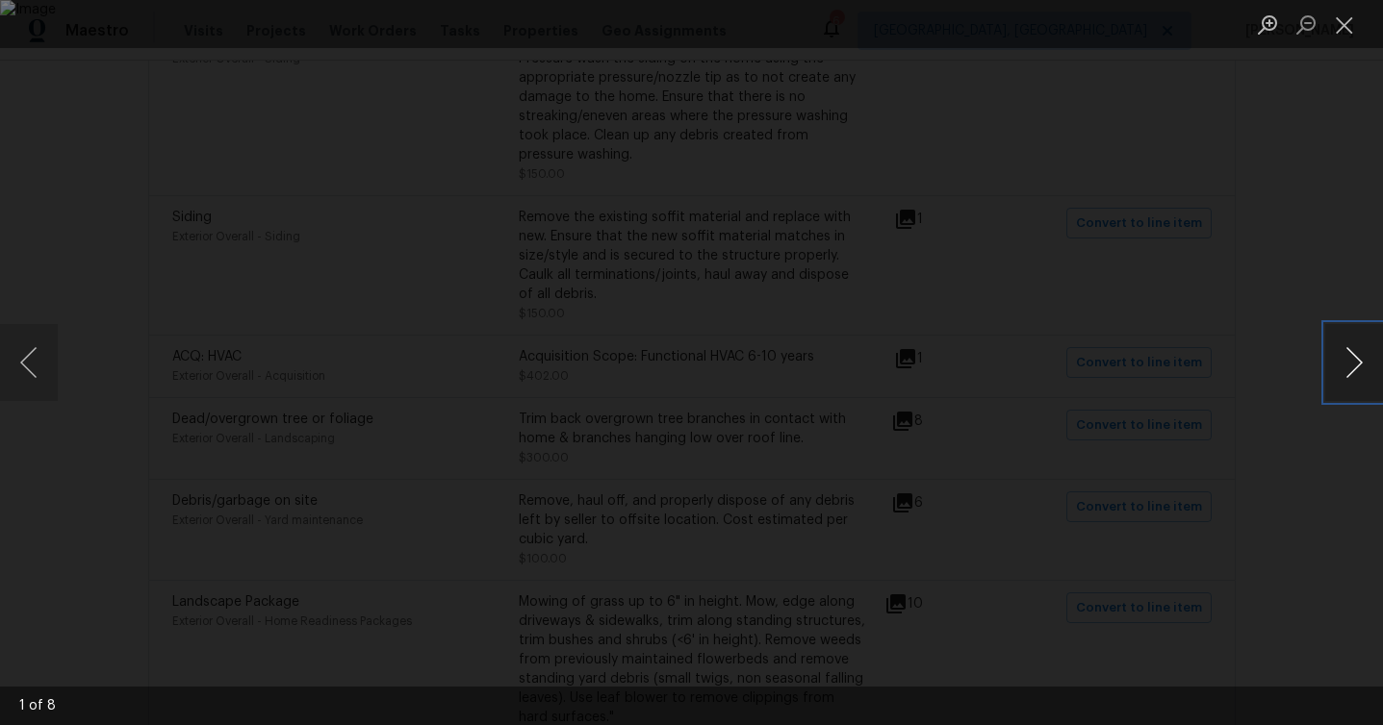
click at [1354, 349] on button "Next image" at bounding box center [1354, 362] width 58 height 77
click at [1353, 349] on button "Next image" at bounding box center [1354, 362] width 58 height 77
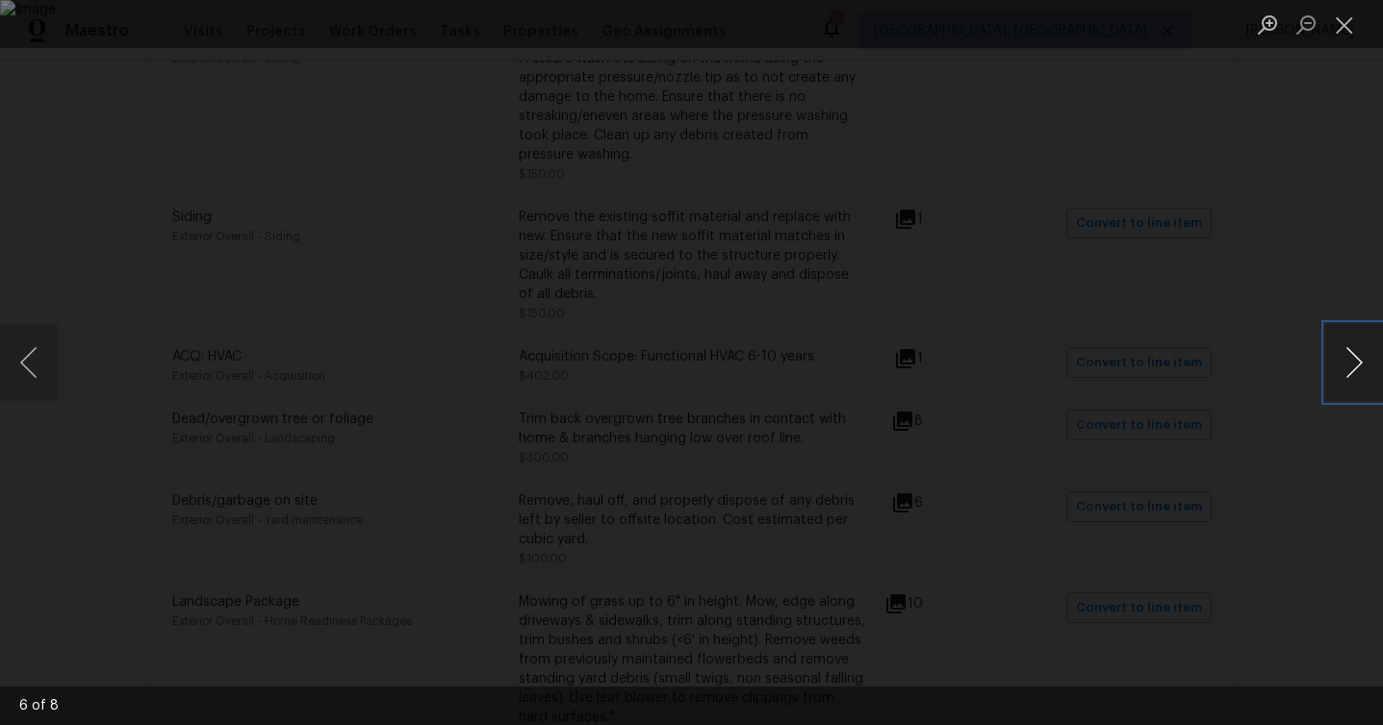
click at [1353, 349] on button "Next image" at bounding box center [1354, 362] width 58 height 77
click at [1308, 459] on div "Lightbox" at bounding box center [691, 362] width 1383 height 725
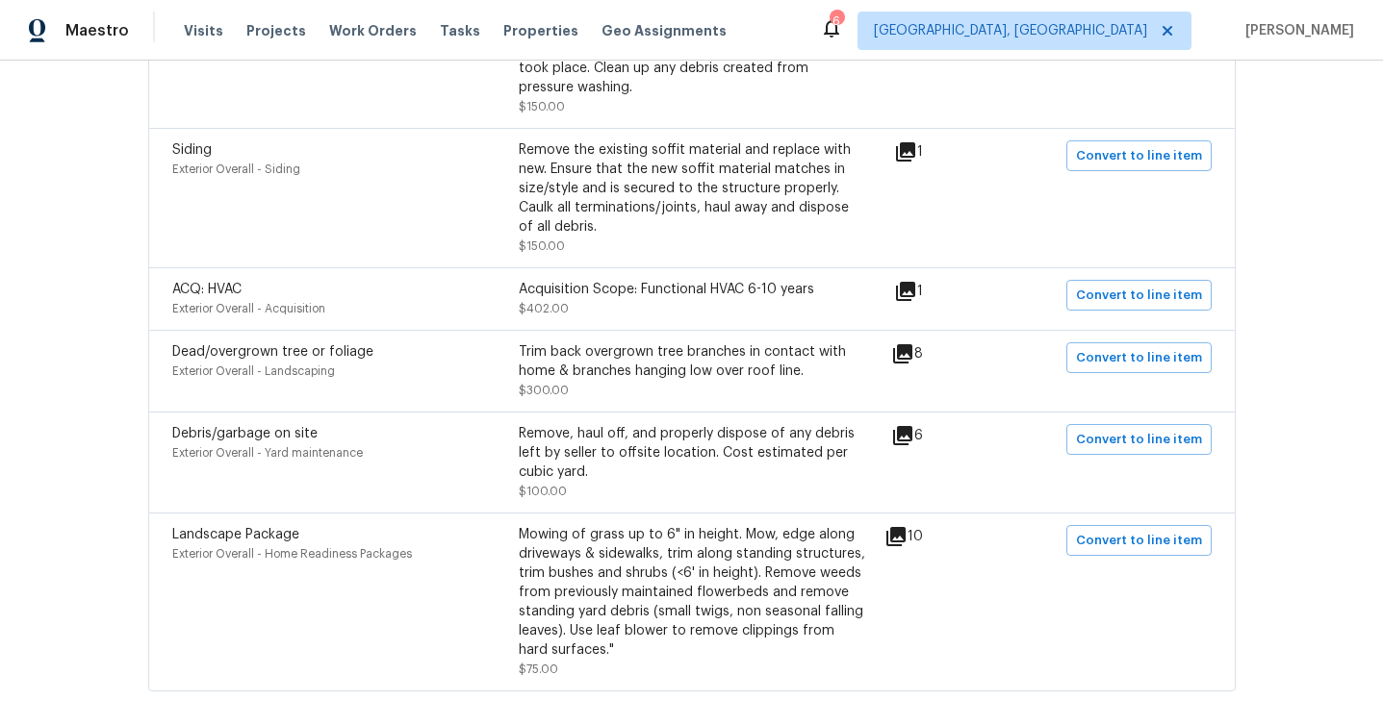
scroll to position [2019, 0]
